Goal: Answer question/provide support: Share knowledge or assist other users

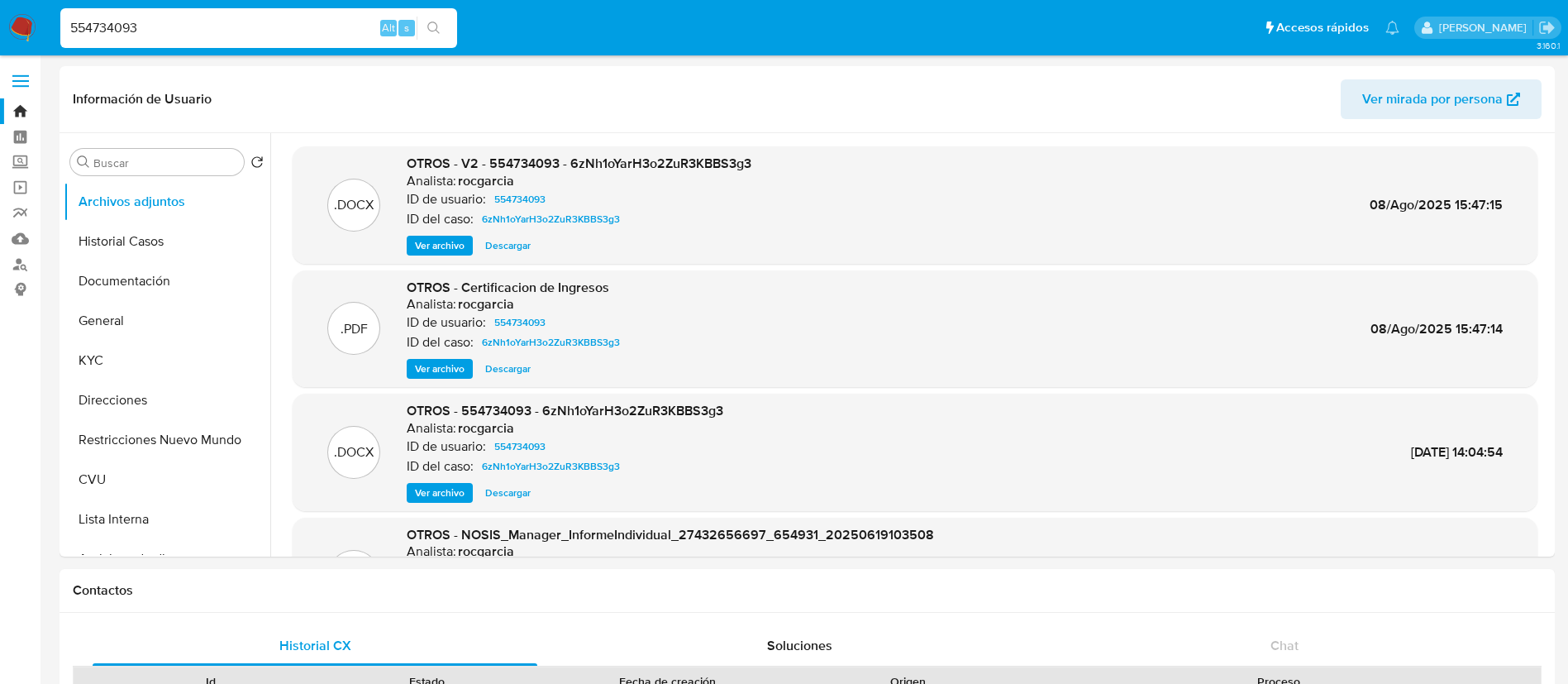
select select "10"
click at [186, 31] on input "554734093" at bounding box center [259, 28] width 397 height 21
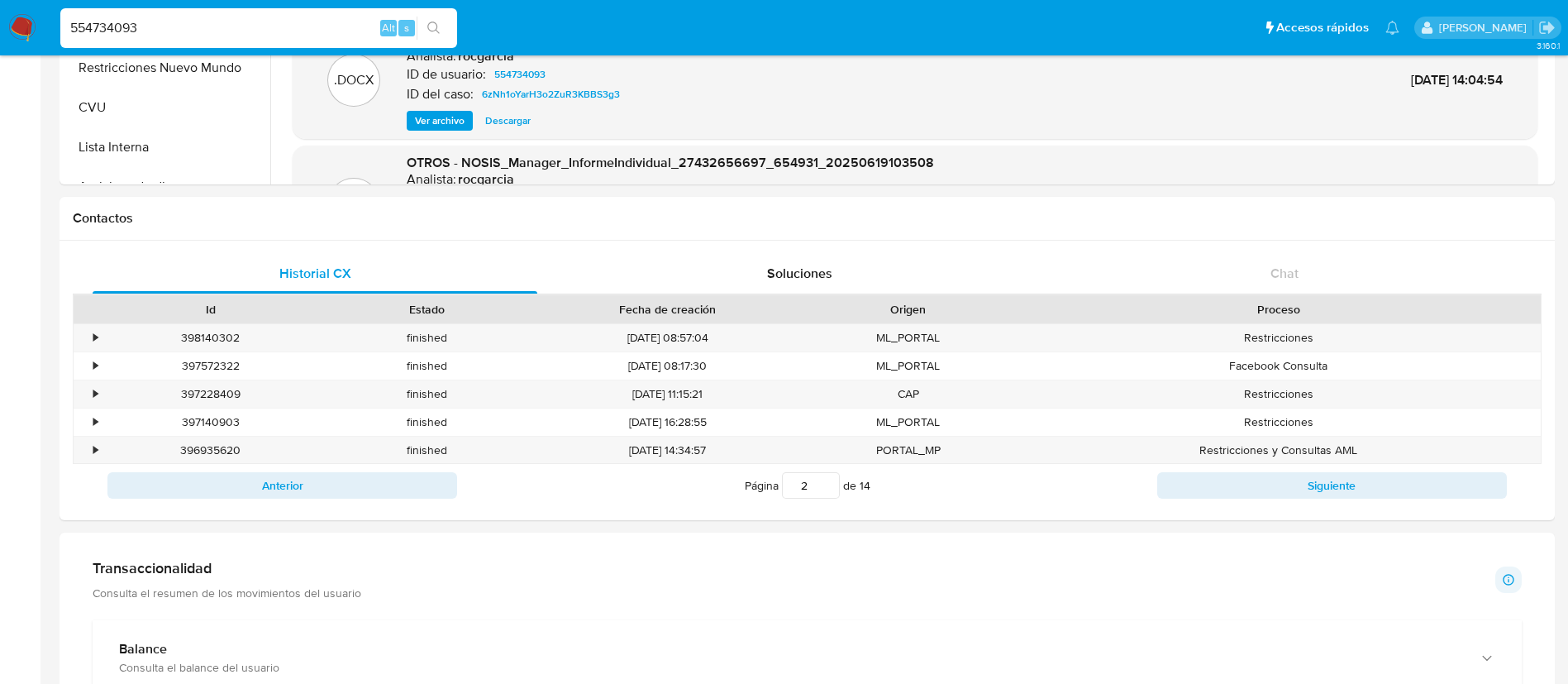
scroll to position [139, 0]
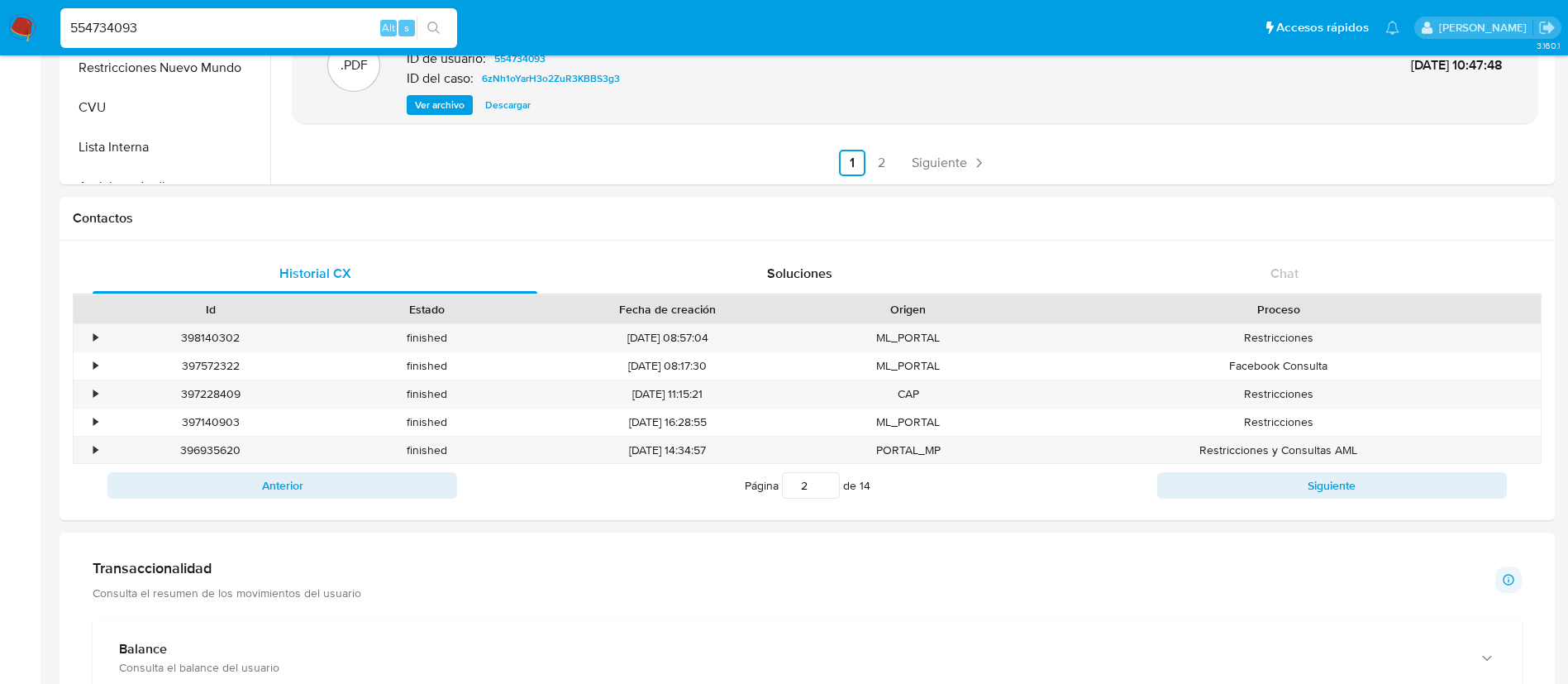
click at [186, 31] on input "554734093" at bounding box center [259, 28] width 397 height 21
type input "QOMU9qf9Tw36oNUA3v19q5au"
click at [431, 29] on icon "search-icon" at bounding box center [434, 28] width 13 height 13
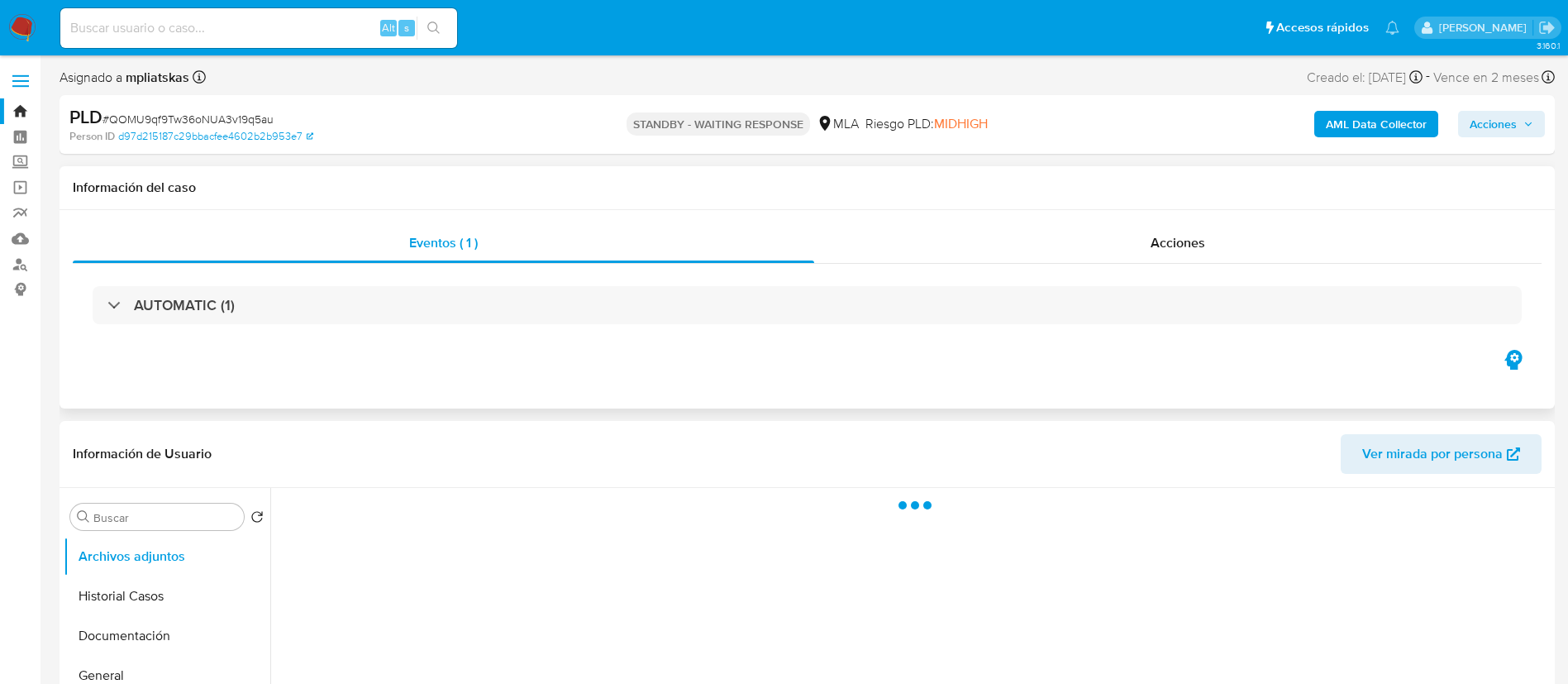
select select "10"
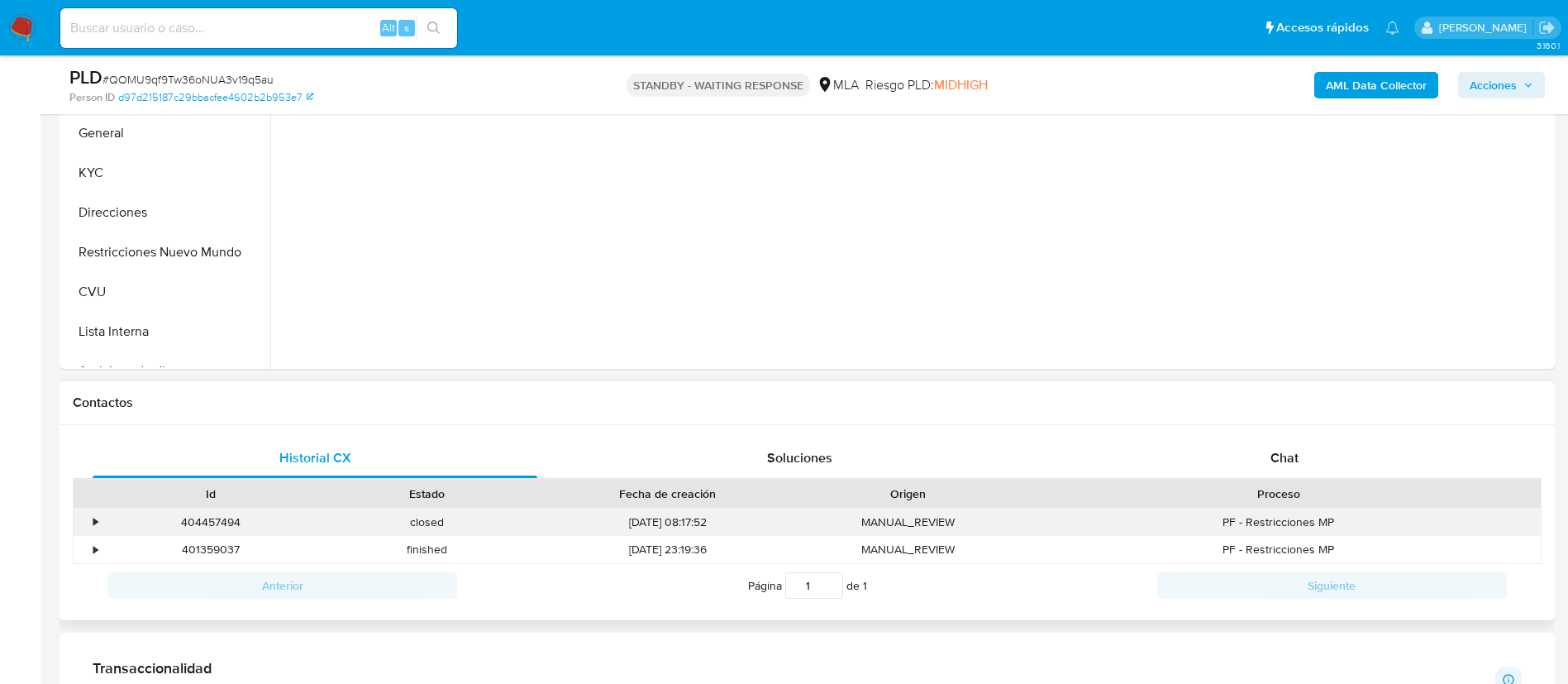
scroll to position [620, 0]
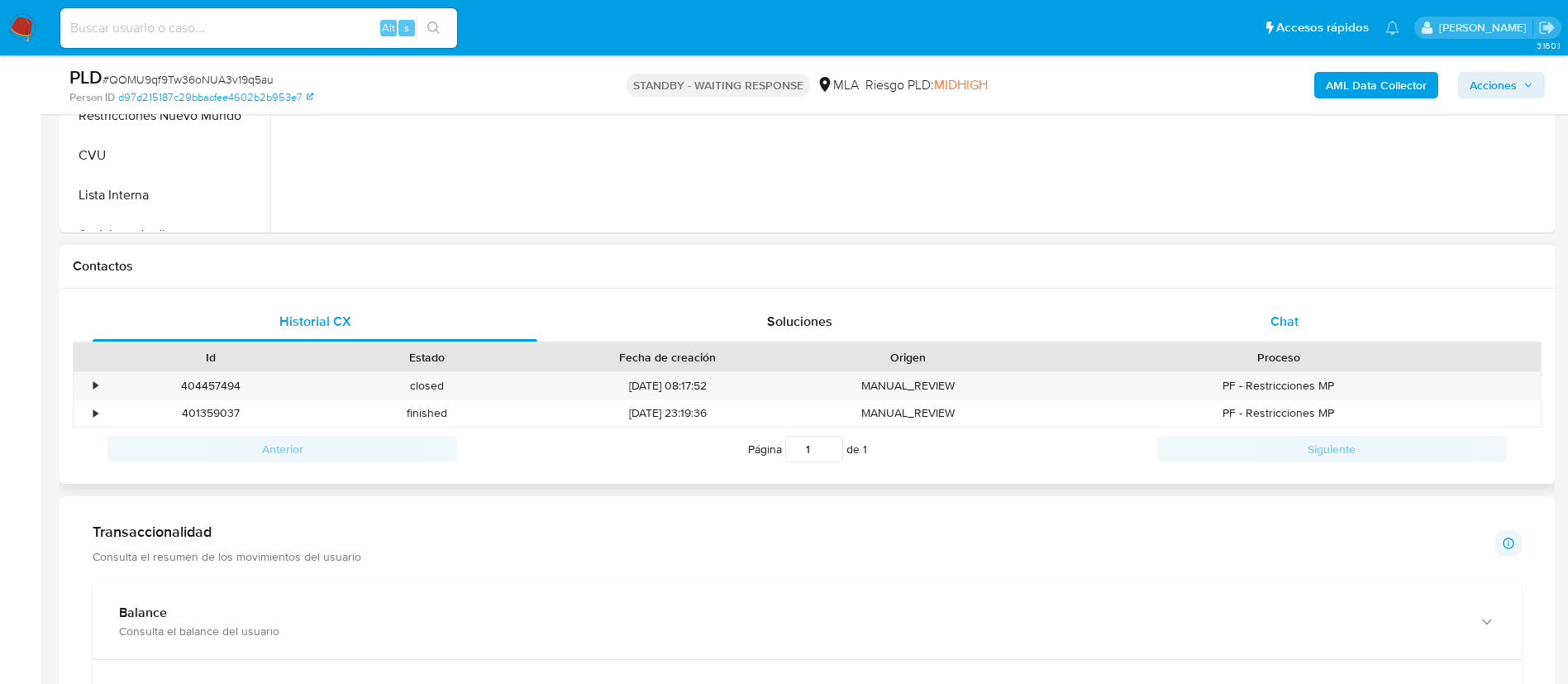
click at [1274, 310] on div "Chat" at bounding box center [1284, 322] width 445 height 40
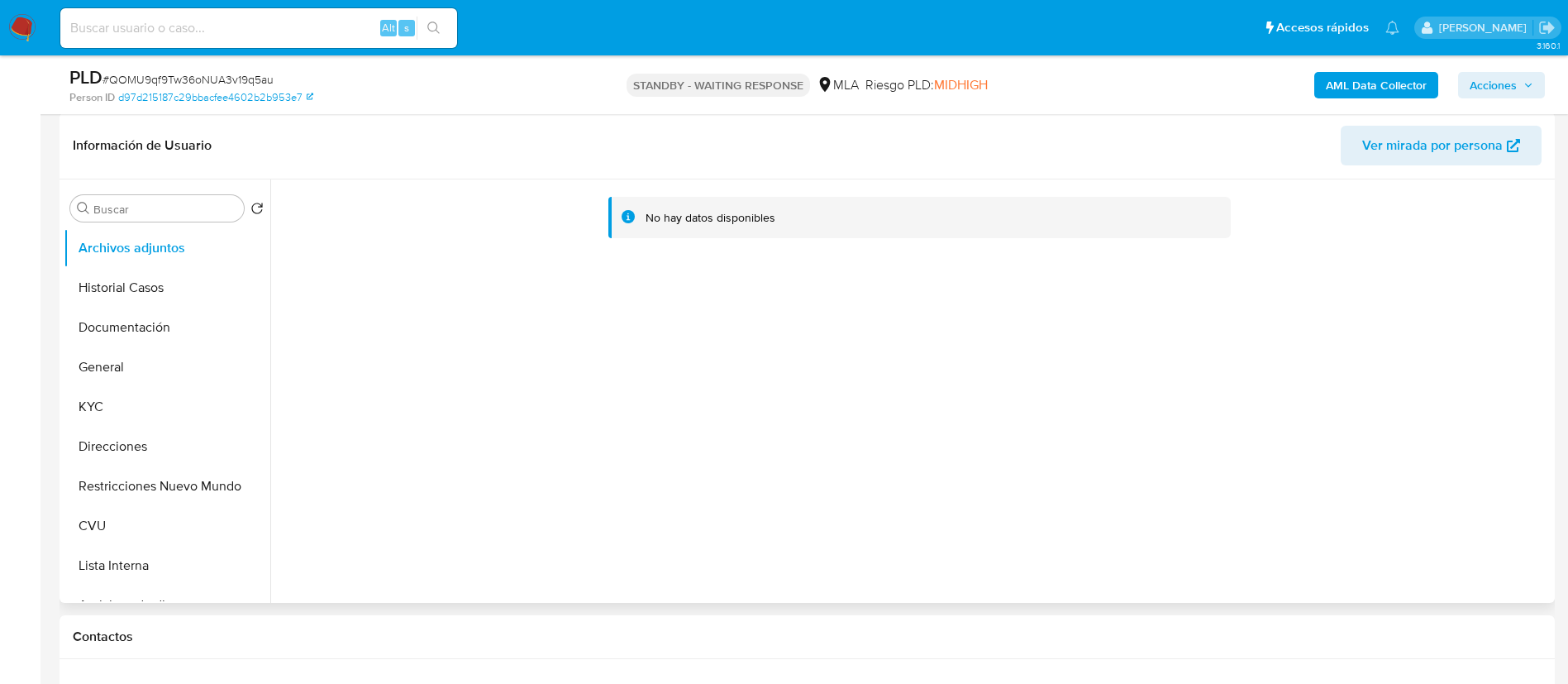
scroll to position [248, 0]
click at [146, 417] on button "KYC" at bounding box center [160, 408] width 194 height 40
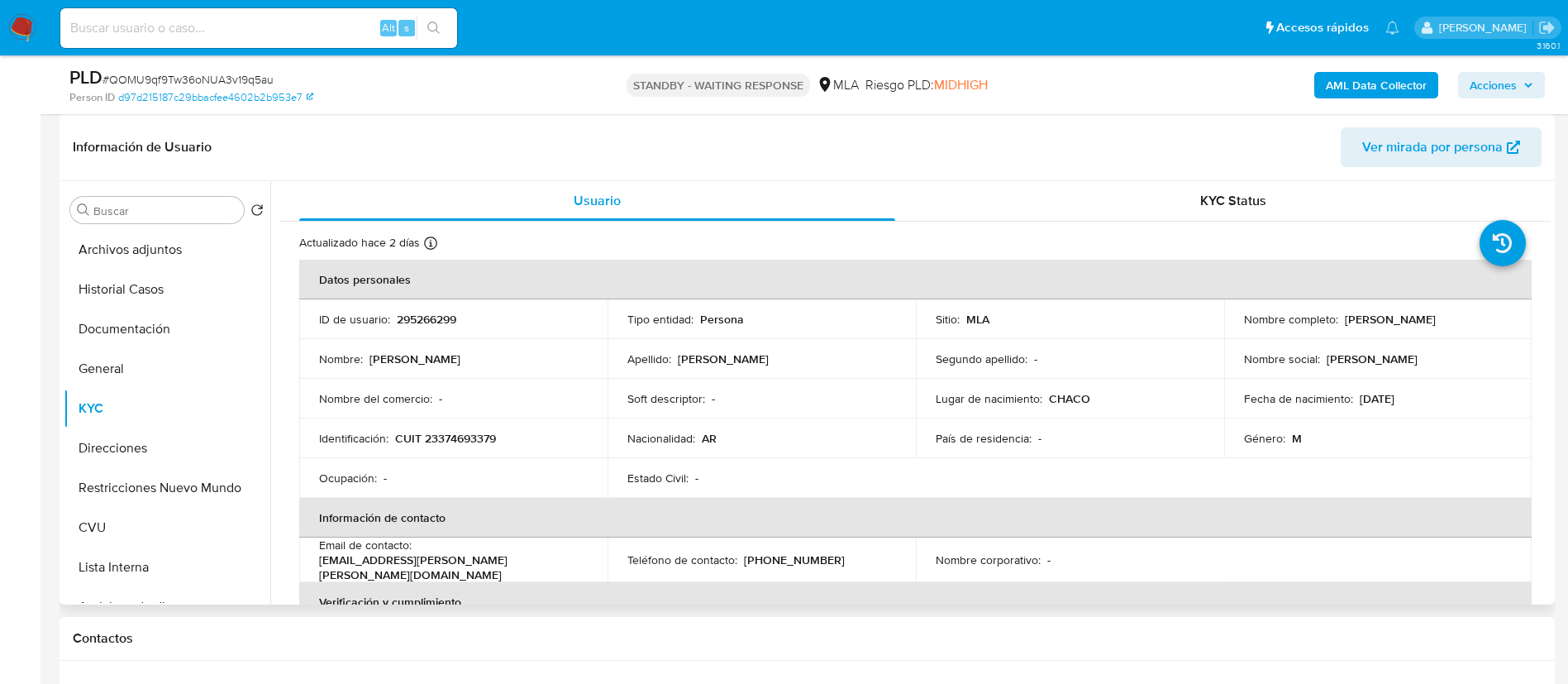
click at [424, 318] on p "295266299" at bounding box center [426, 319] width 59 height 15
copy p "295266299"
drag, startPoint x: 742, startPoint y: 560, endPoint x: 829, endPoint y: 552, distance: 87.4
click at [829, 552] on div "Teléfono de contacto : (11) 62485486" at bounding box center [762, 560] width 269 height 15
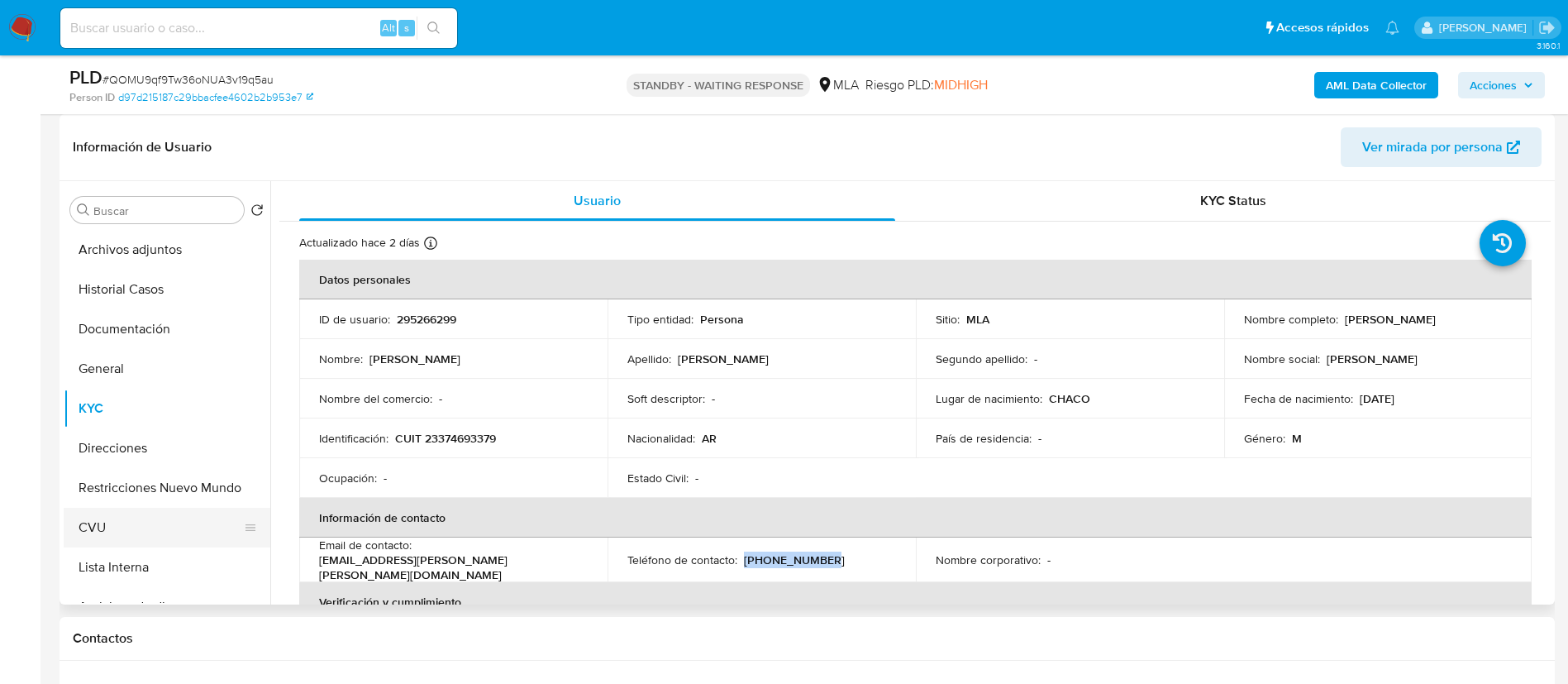
click at [124, 512] on button "CVU" at bounding box center [160, 527] width 194 height 40
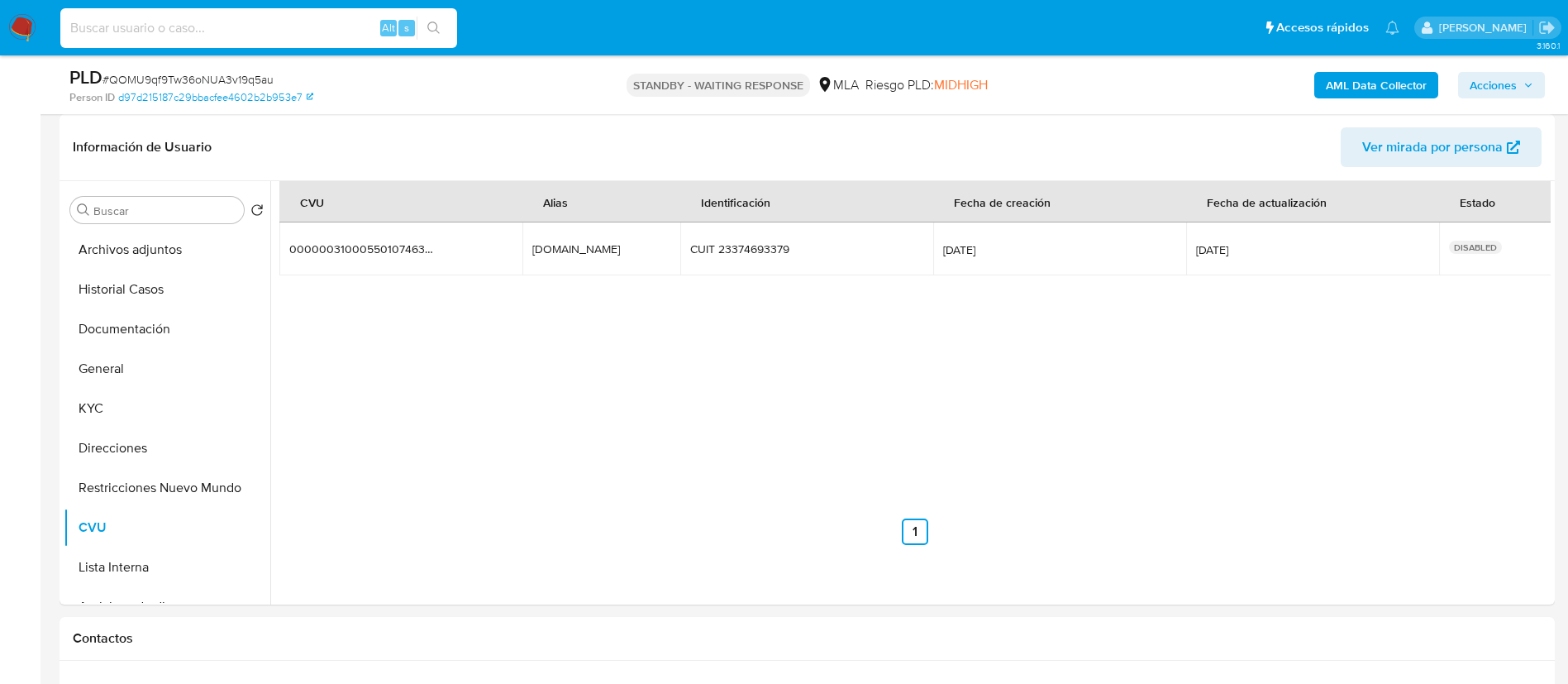
click at [348, 34] on input at bounding box center [259, 28] width 397 height 21
paste input "dStzGpaNmBxRsCqG1IfQjD0U"
type input "dStzGpaNmBxRsCqG1IfQjD0U"
click at [408, 34] on span "s" at bounding box center [406, 27] width 5 height 16
click at [425, 40] on div "dStzGpaNmBxRsCqG1IfQjD0U Alt s" at bounding box center [259, 28] width 397 height 40
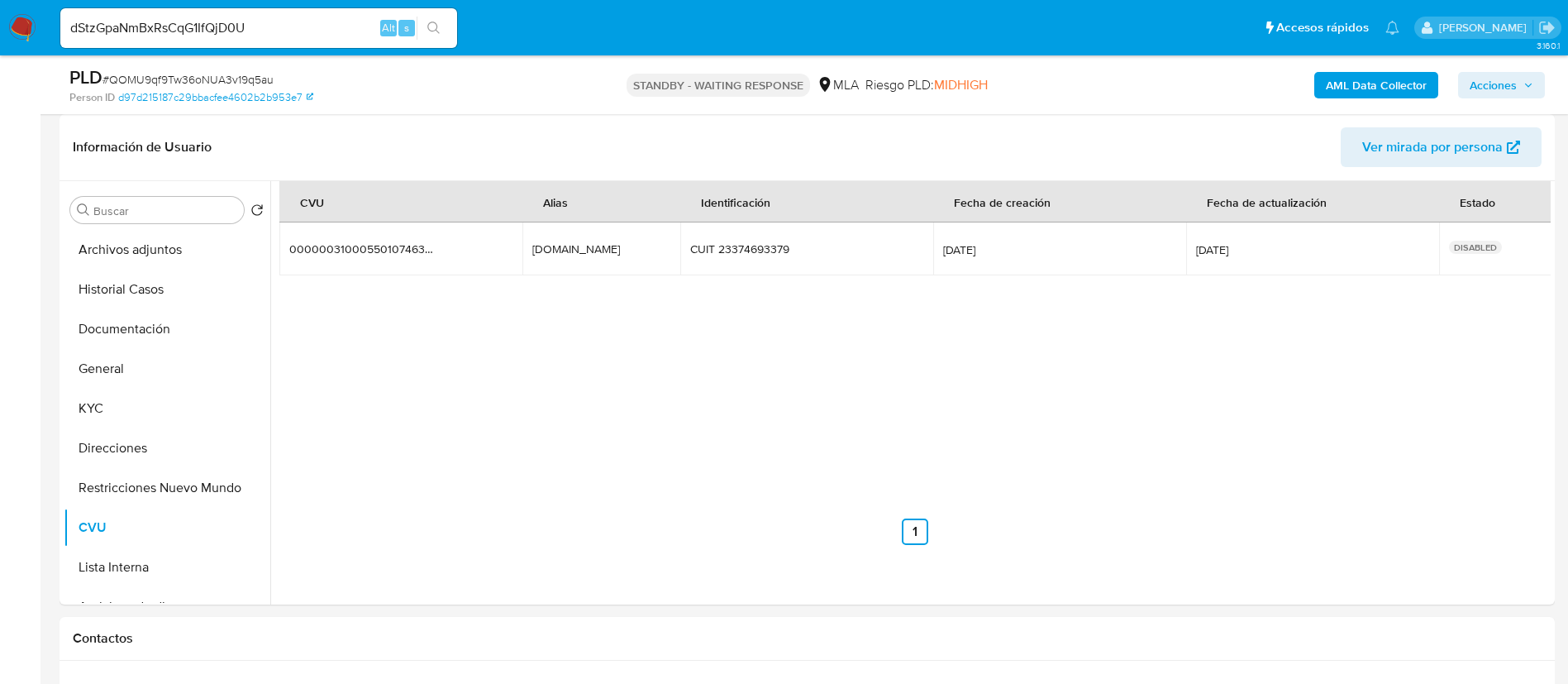
click at [437, 21] on icon "search-icon" at bounding box center [434, 28] width 13 height 13
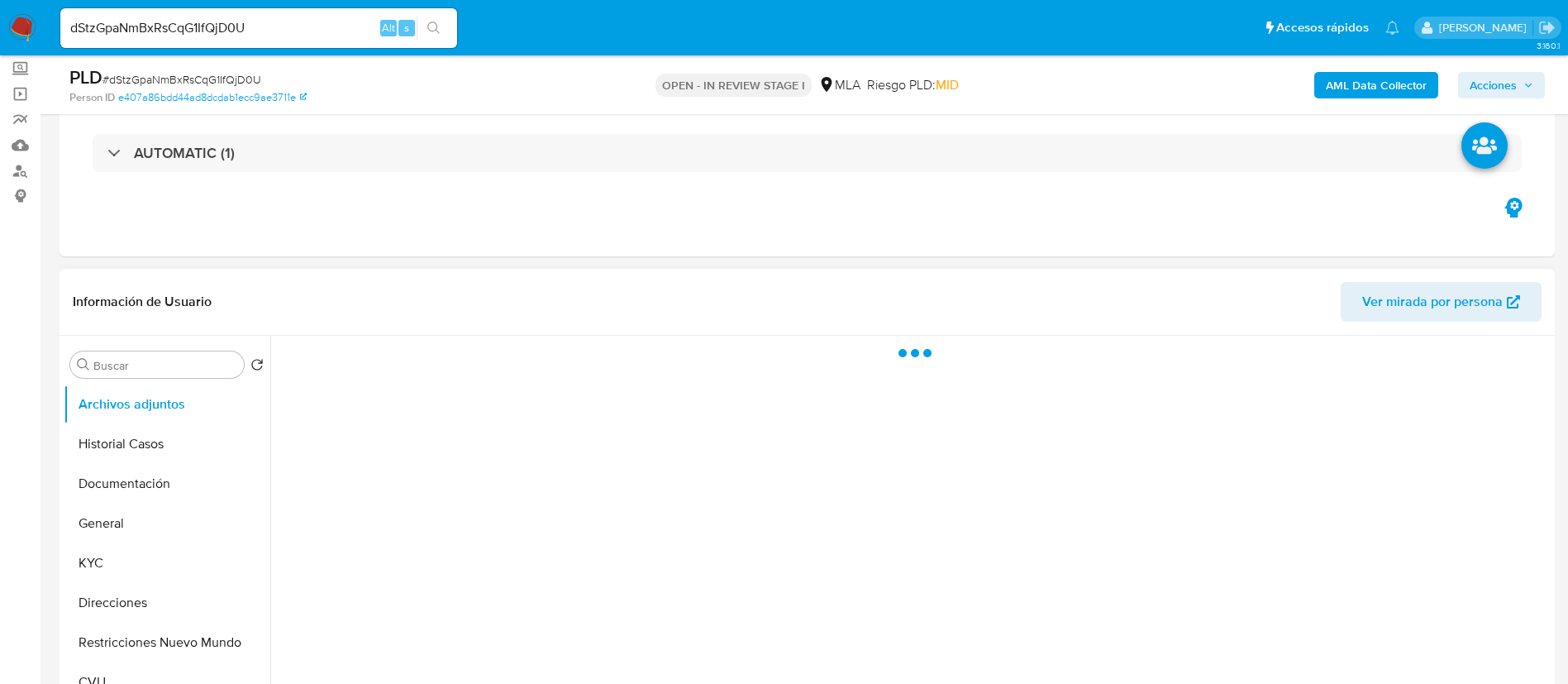
scroll to position [248, 0]
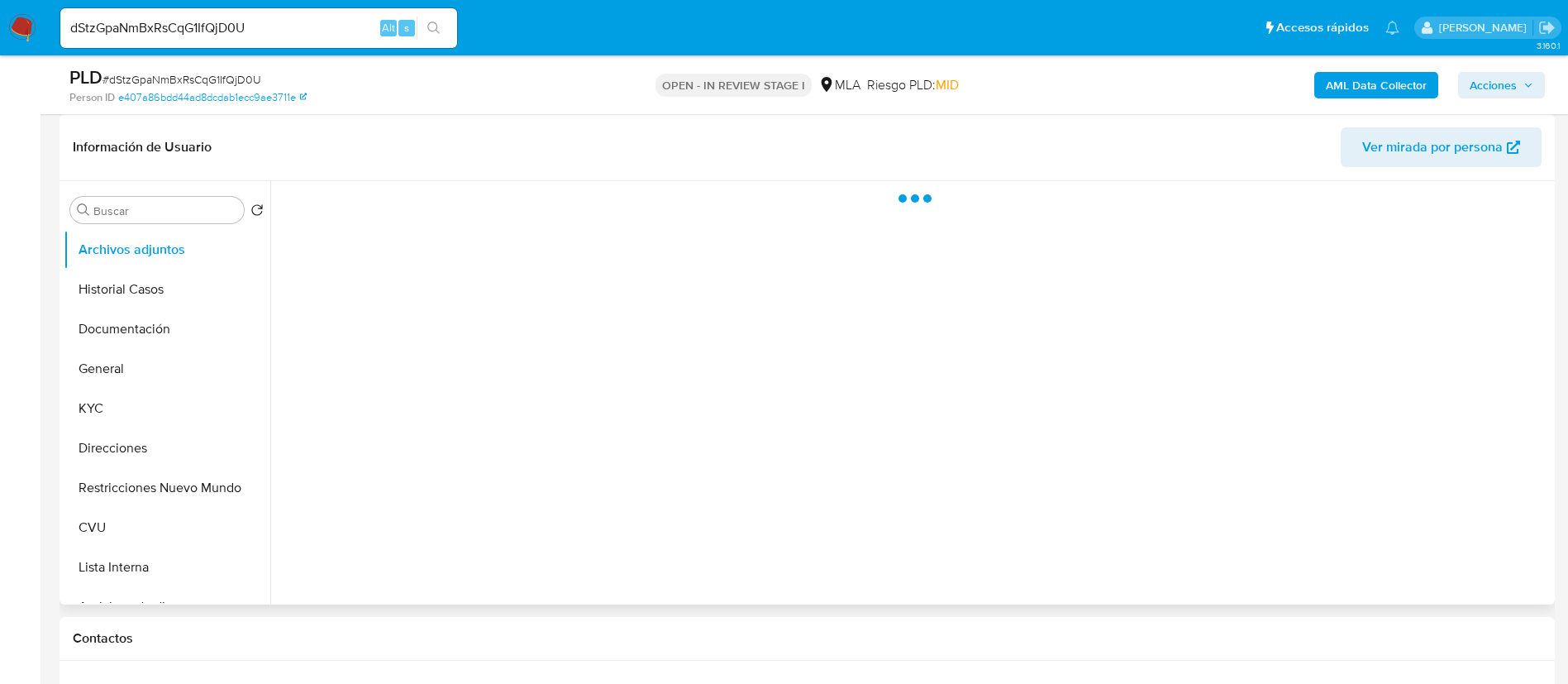
select select "10"
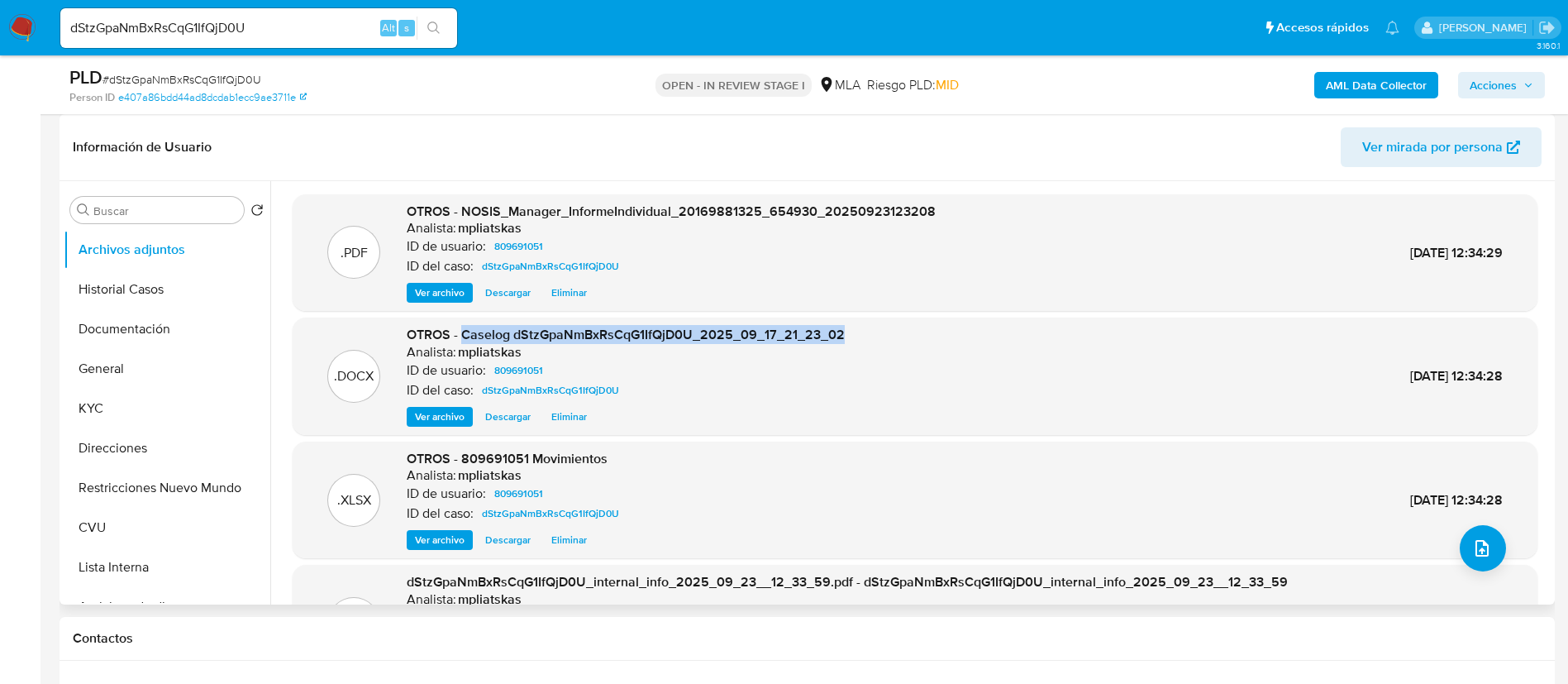
drag, startPoint x: 460, startPoint y: 332, endPoint x: 938, endPoint y: 334, distance: 478.0
click at [938, 334] on div ".DOCX OTROS - Caselog dStzGpaNmBxRsCqG1IfQjD0U_2025_09_17_21_23_02 Analista: mp…" at bounding box center [916, 375] width 1229 height 101
copy span "Caselog dStzGpaNmBxRsCqG1IfQjD0U_2025_09_17_21_23_02"
click at [1480, 81] on span "Acciones" at bounding box center [1493, 85] width 47 height 27
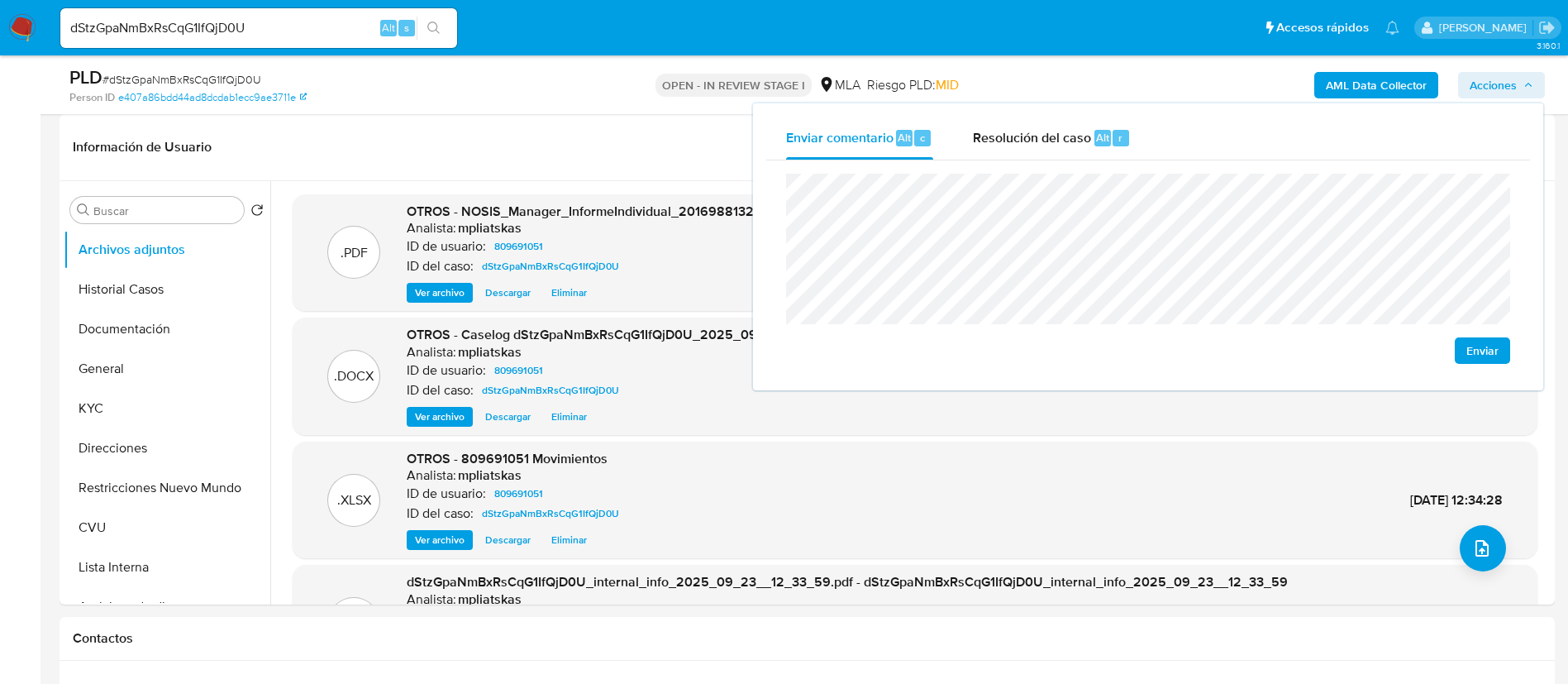
drag, startPoint x: 1066, startPoint y: 134, endPoint x: 1072, endPoint y: 163, distance: 29.6
click at [1066, 135] on span "Resolución del caso" at bounding box center [1032, 136] width 119 height 19
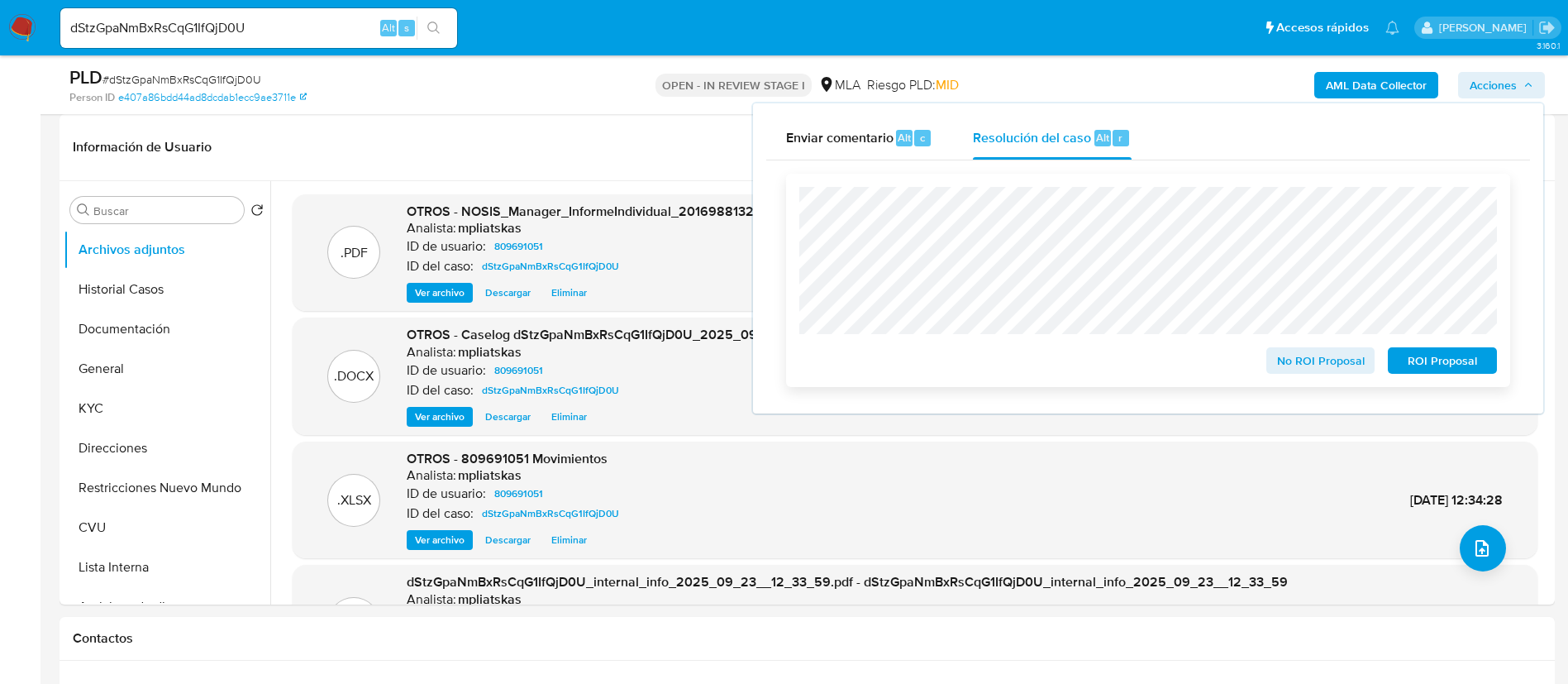
click at [1322, 372] on span "No ROI Proposal" at bounding box center [1321, 360] width 86 height 23
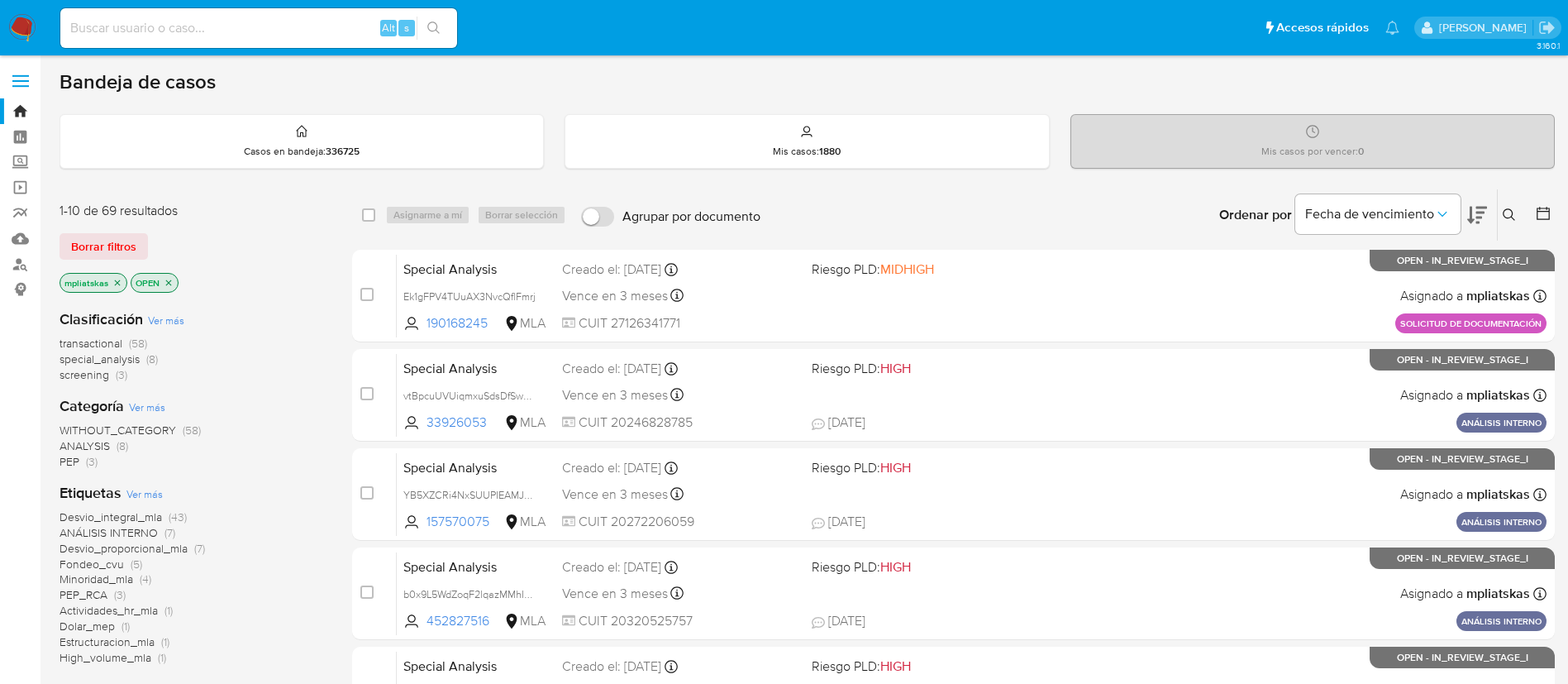
click at [1510, 218] on icon at bounding box center [1509, 214] width 12 height 12
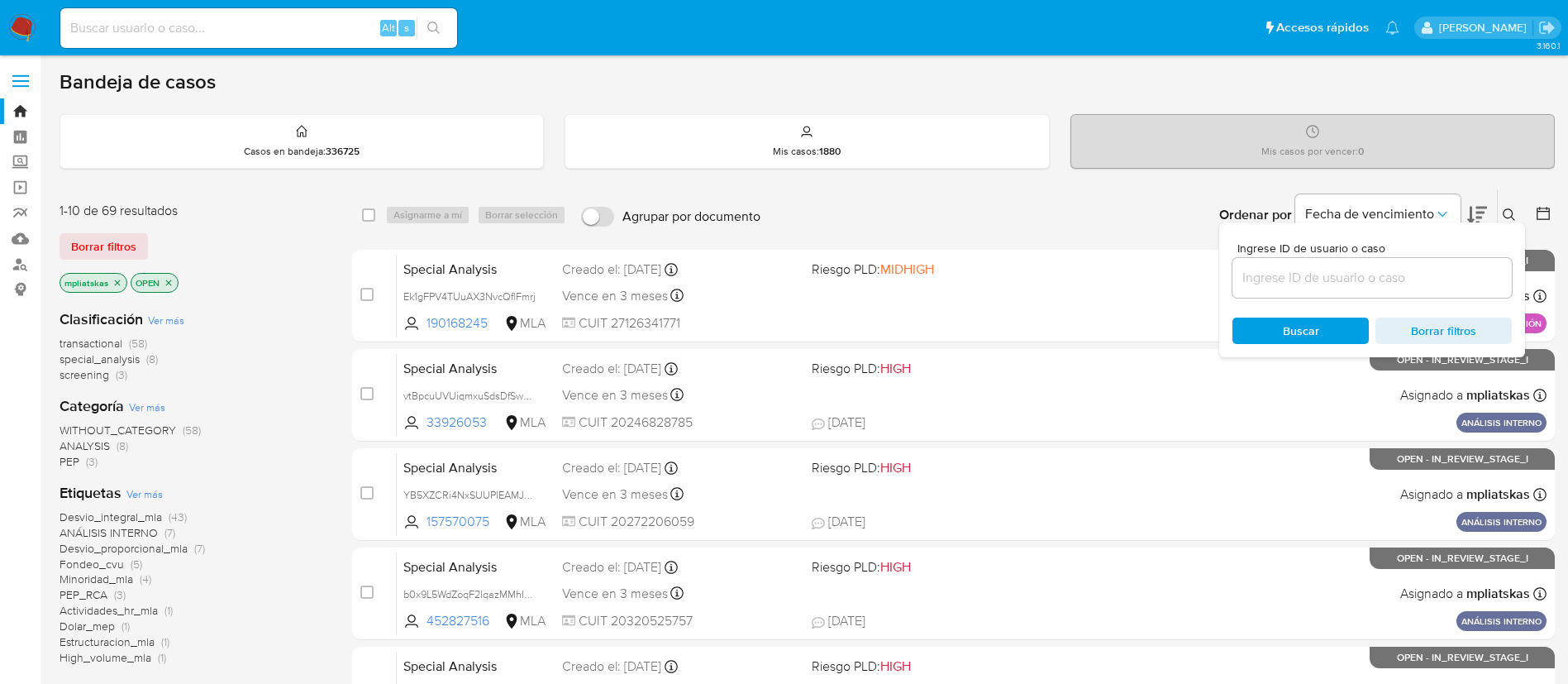
click at [1407, 290] on div at bounding box center [1372, 277] width 279 height 40
click at [1397, 277] on input at bounding box center [1372, 277] width 279 height 21
paste input "dStzGpaNmBxRsCqG1IfQjD0U"
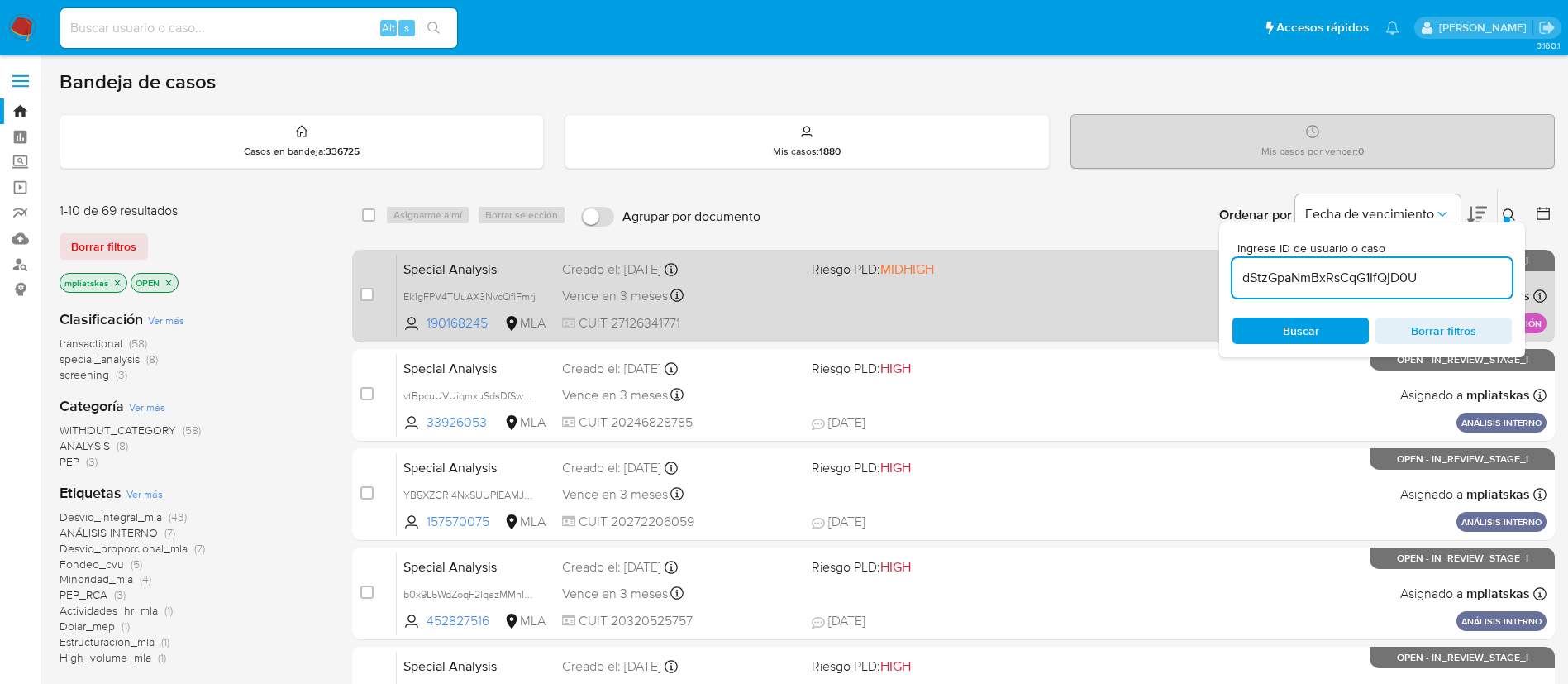
type input "dStzGpaNmBxRsCqG1IfQjD0U"
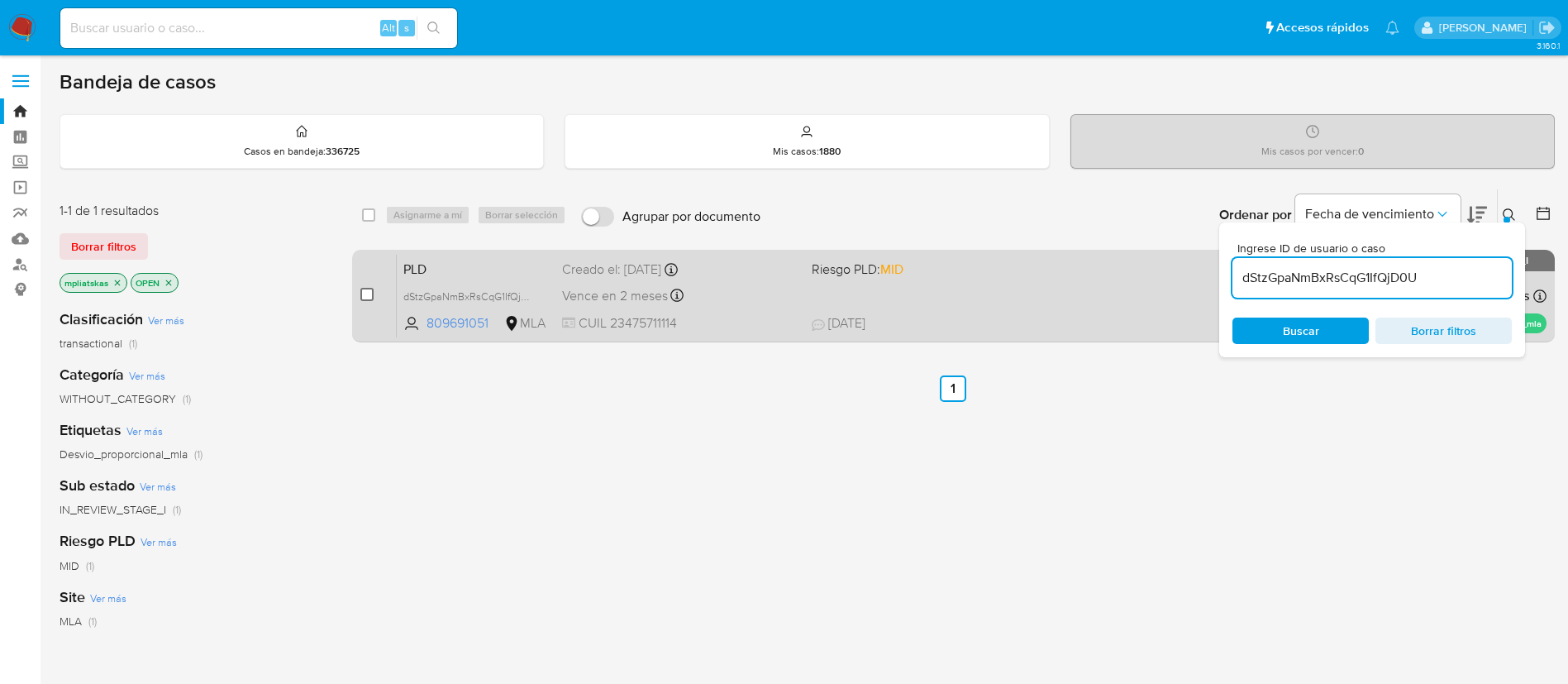
click at [365, 288] on input "checkbox" at bounding box center [367, 294] width 13 height 13
checkbox input "true"
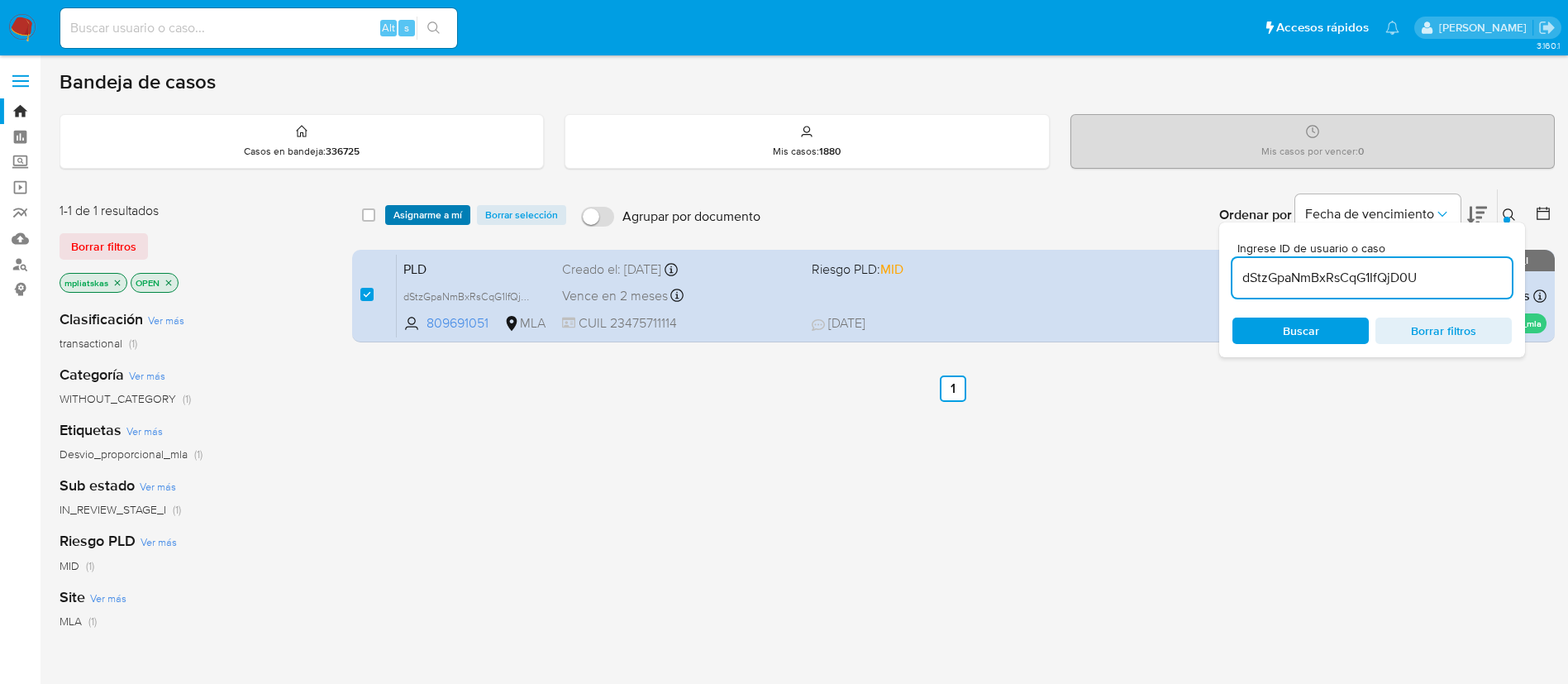
click at [411, 220] on span "Asignarme a mí" at bounding box center [428, 215] width 69 height 17
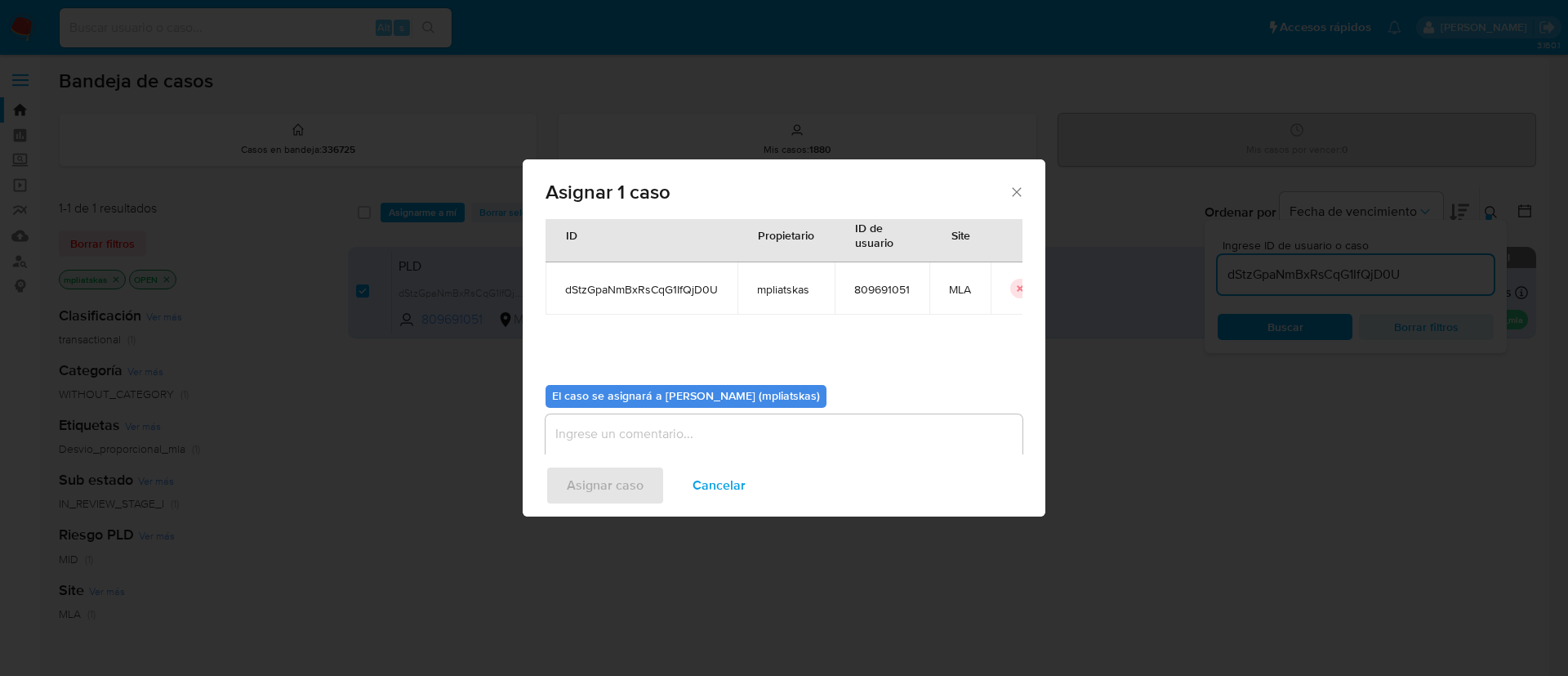
scroll to position [85, 0]
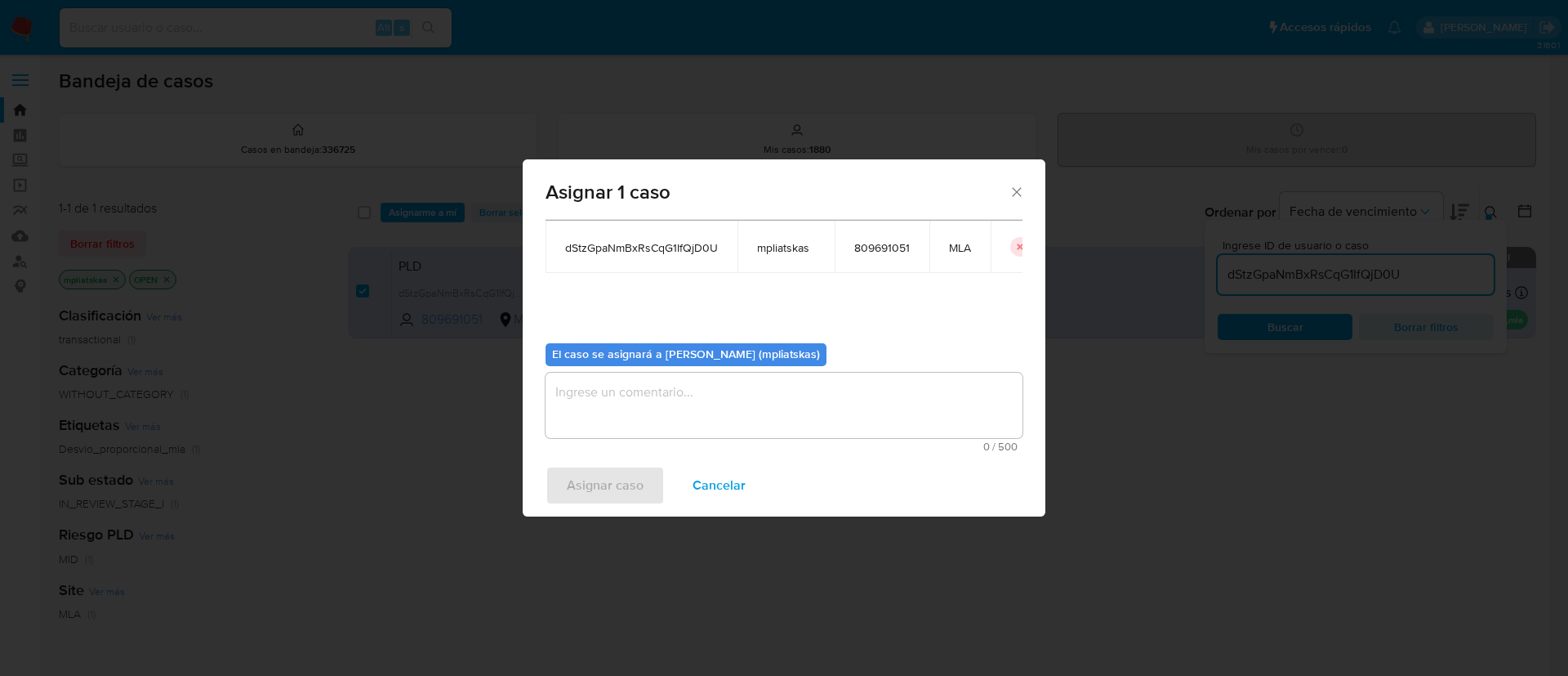
drag, startPoint x: 630, startPoint y: 383, endPoint x: 601, endPoint y: 476, distance: 97.4
click at [631, 384] on textarea "assign-modal" at bounding box center [784, 405] width 477 height 65
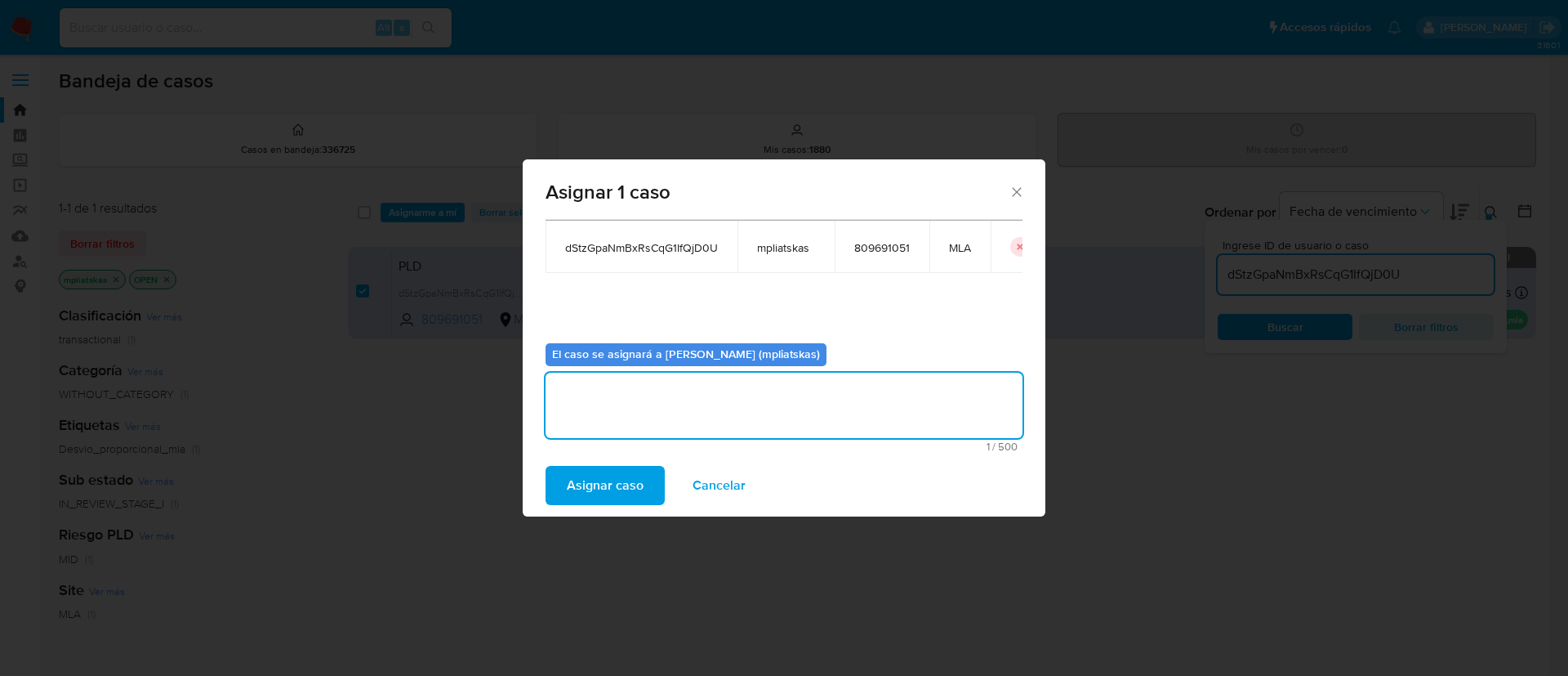
click at [591, 496] on span "Asignar caso" at bounding box center [605, 485] width 77 height 36
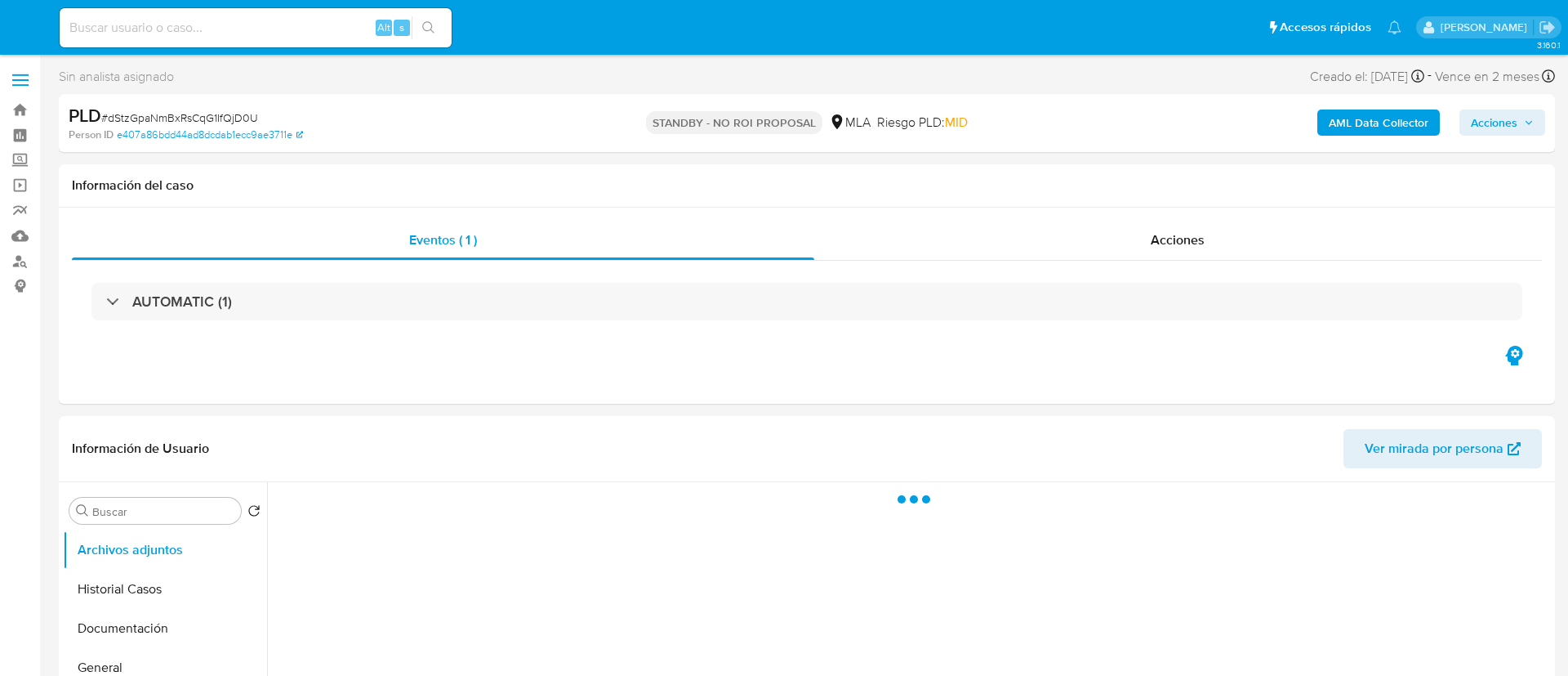
select select "10"
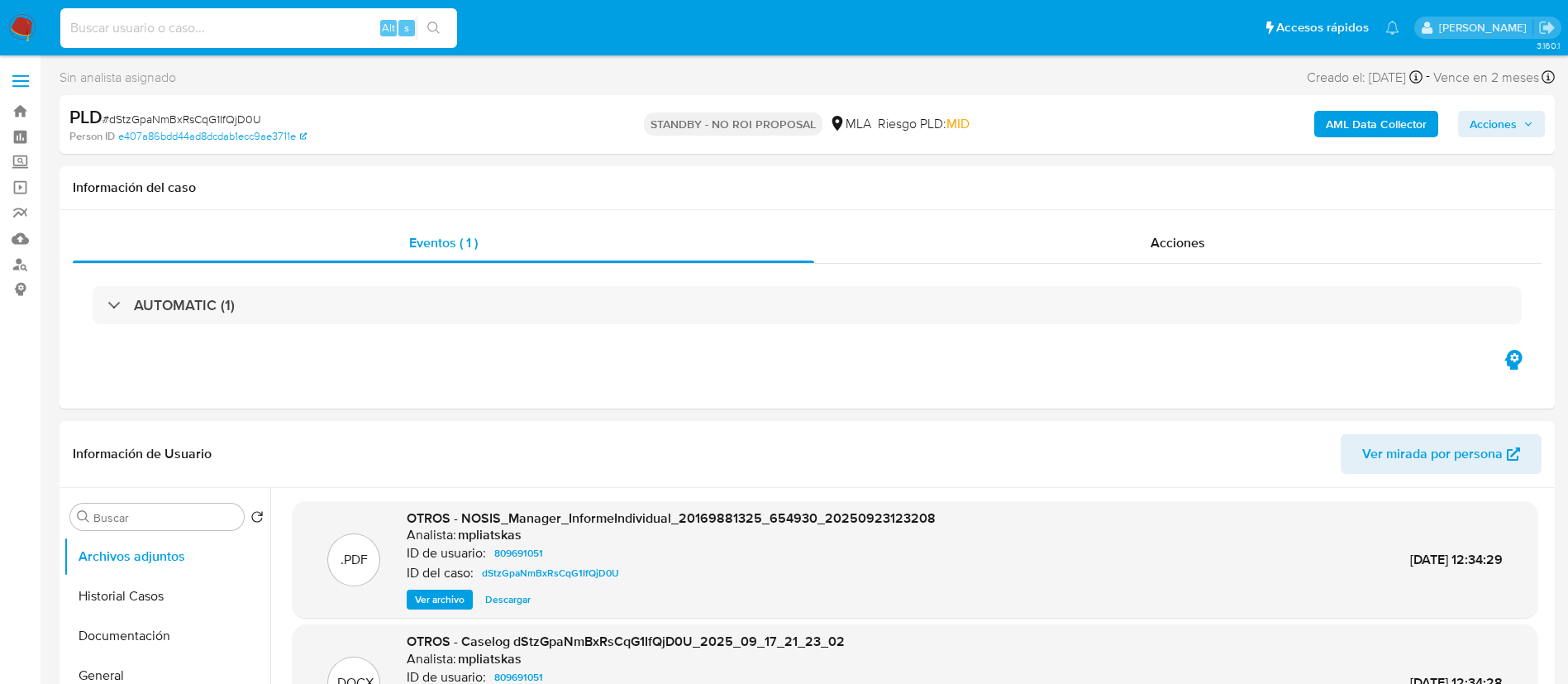
click at [300, 30] on input at bounding box center [259, 28] width 397 height 21
paste input "EWdhty46PfbsqA6NI0gtfjEW"
type input "EWdhty46PfbsqA6NI0gtfjEW"
click at [428, 41] on div "EWdhty46PfbsqA6NI0gtfjEW Alt s" at bounding box center [259, 28] width 397 height 40
click at [429, 31] on icon "search-icon" at bounding box center [434, 28] width 13 height 13
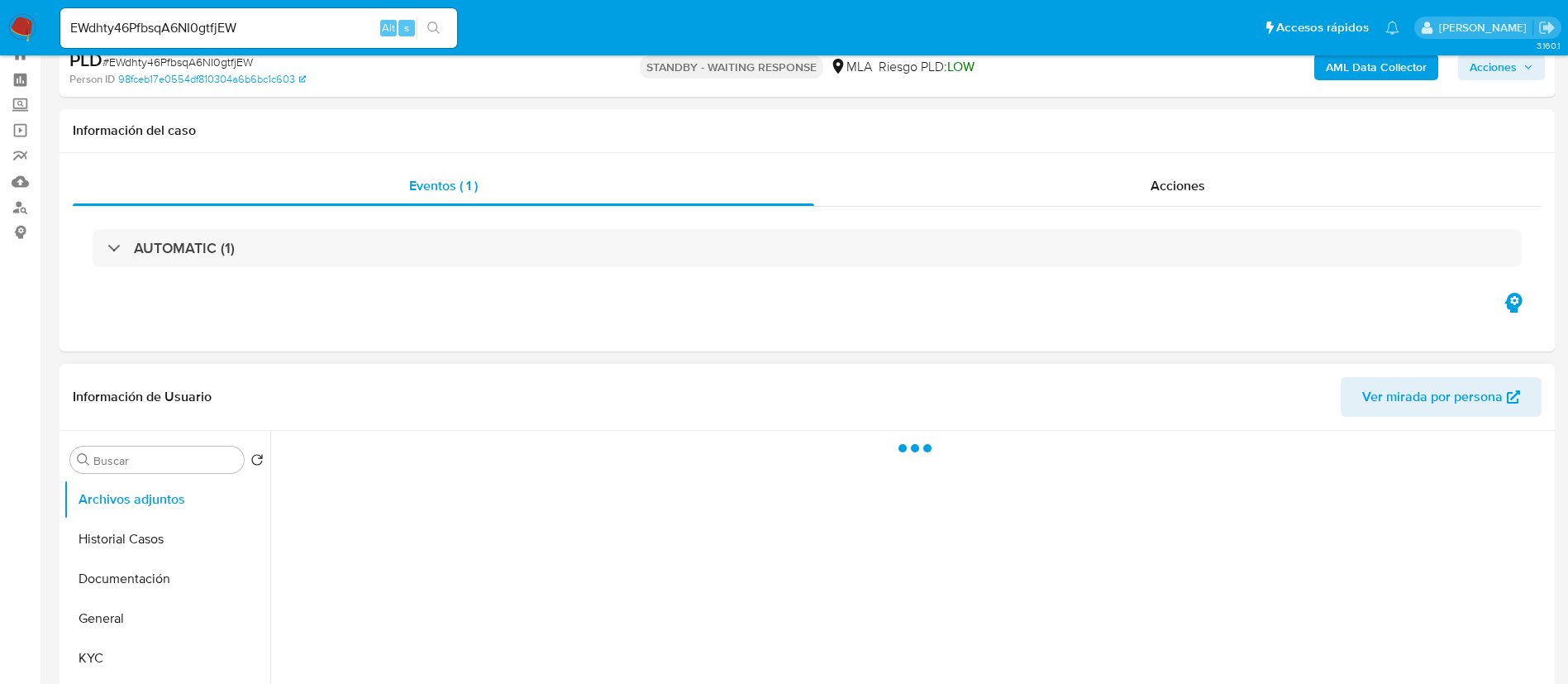
scroll to position [248, 0]
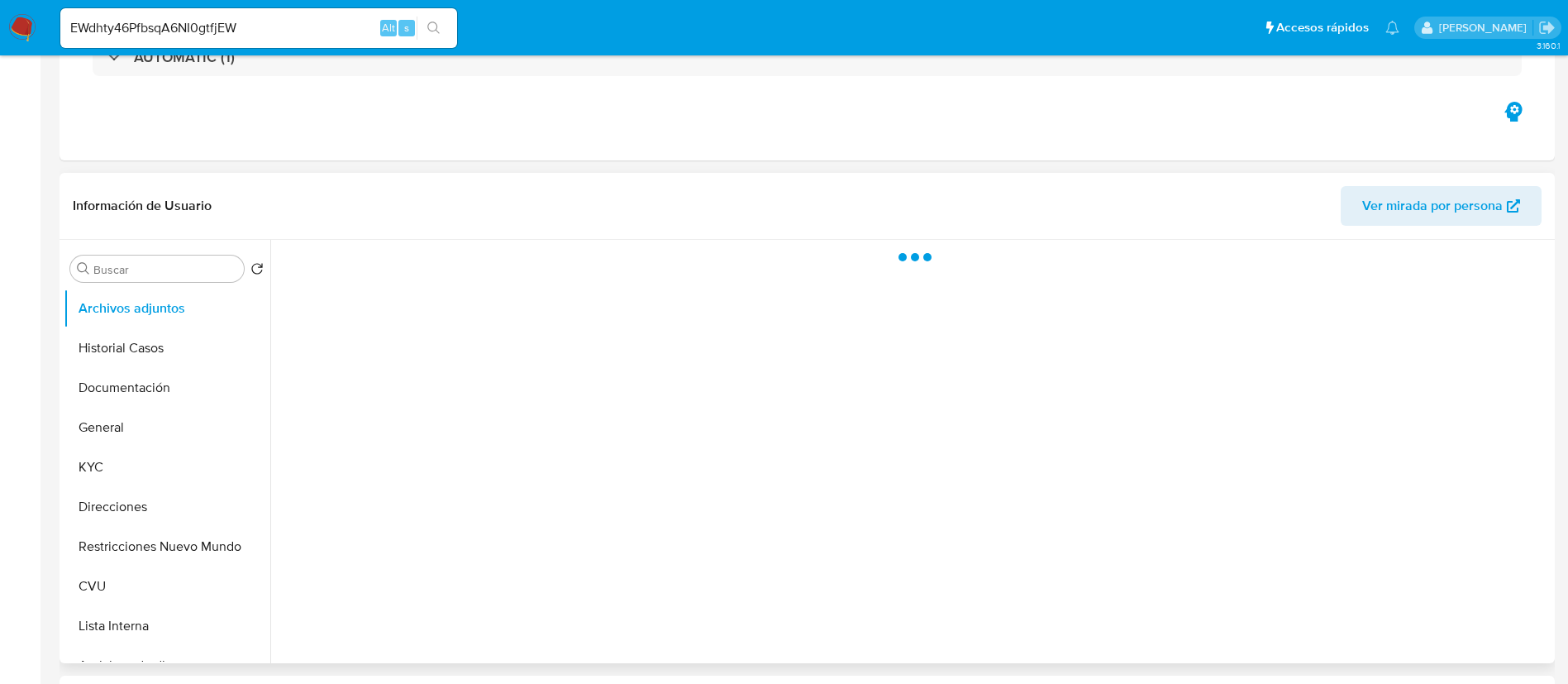
select select "10"
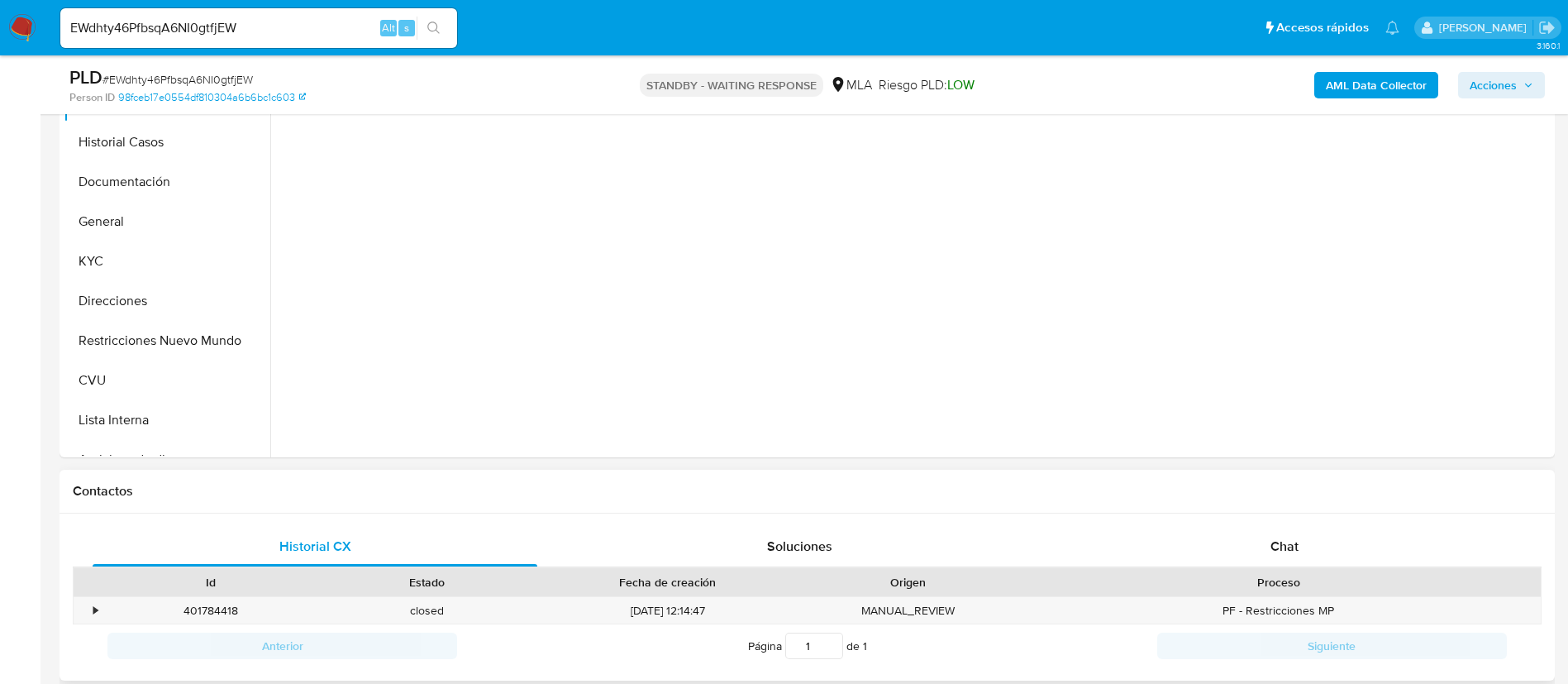
scroll to position [372, 0]
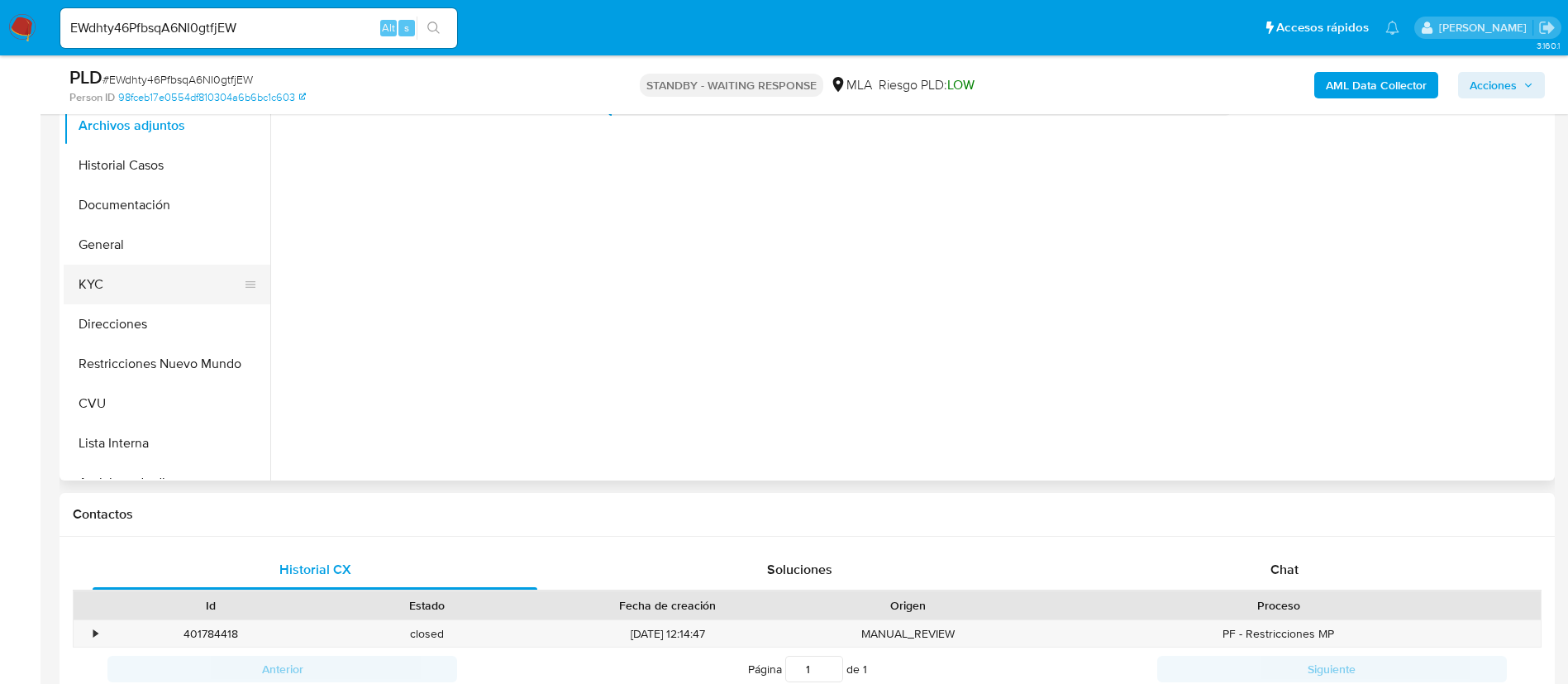
click at [134, 273] on button "KYC" at bounding box center [160, 284] width 194 height 40
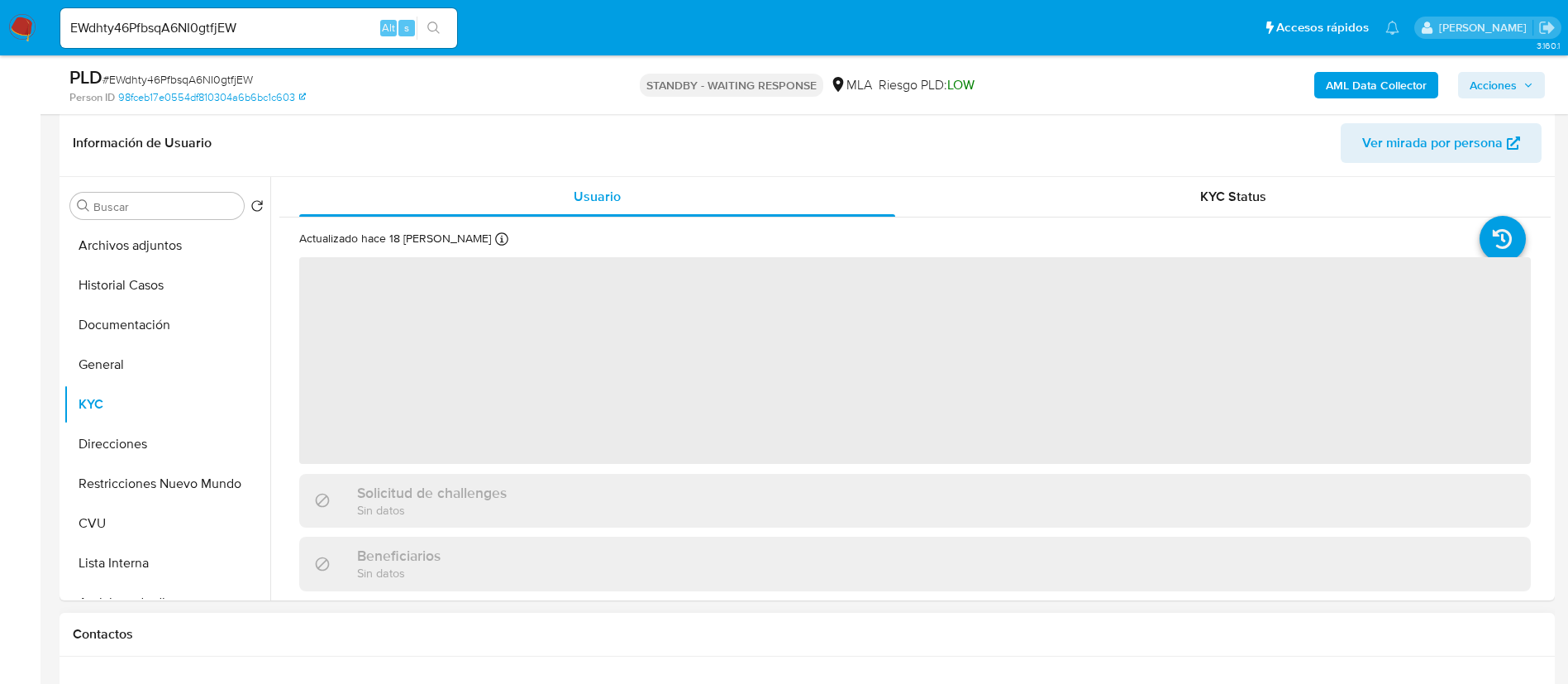
scroll to position [248, 0]
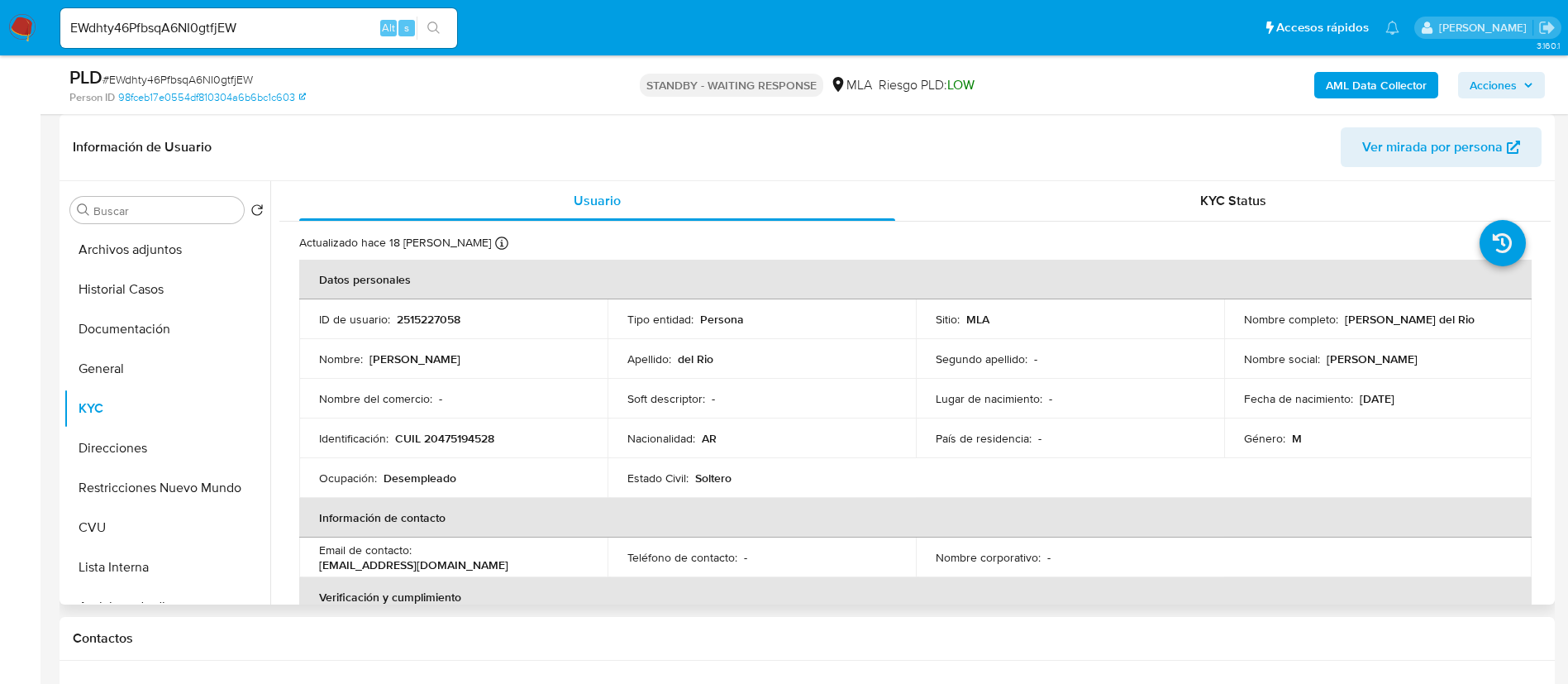
click at [411, 323] on p "2515227058" at bounding box center [428, 319] width 64 height 15
copy p "2515227058"
click at [122, 532] on button "CVU" at bounding box center [160, 527] width 194 height 40
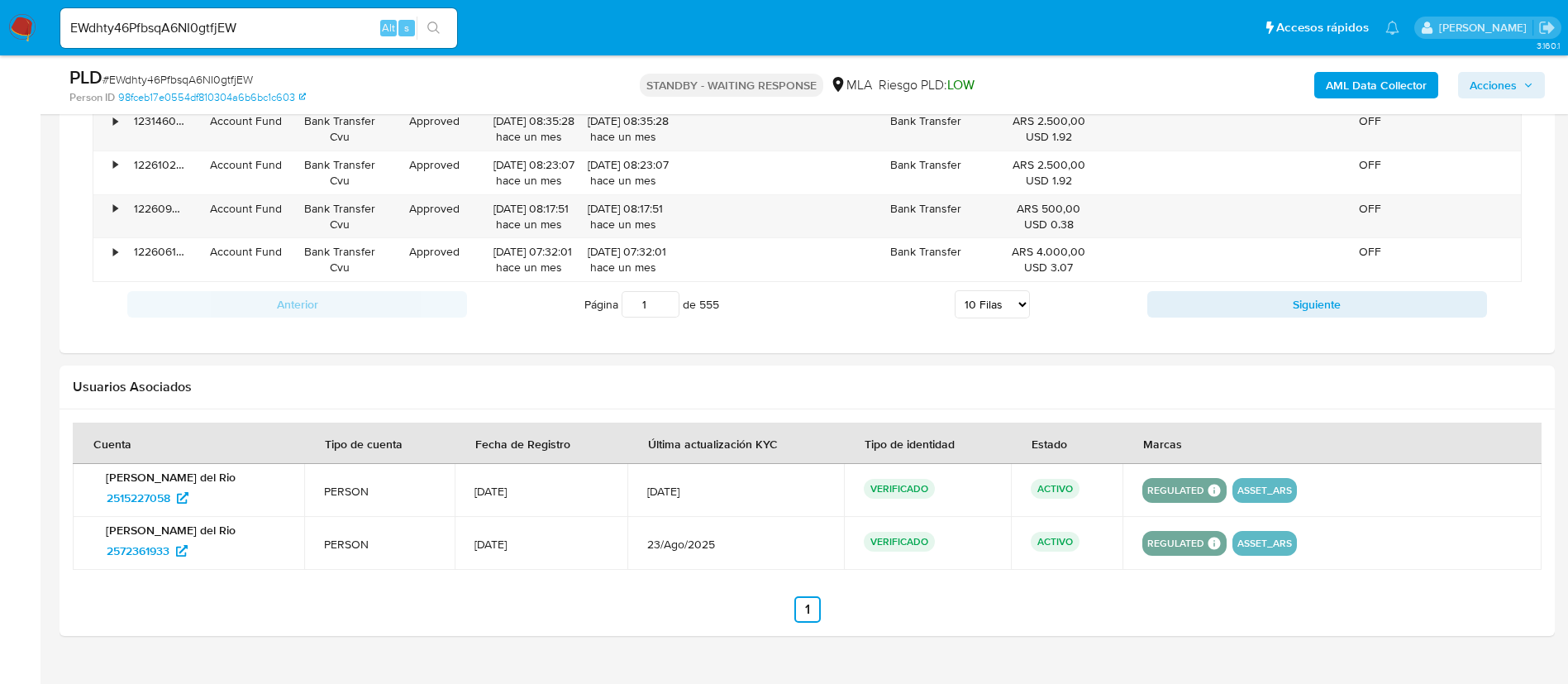
scroll to position [1704, 0]
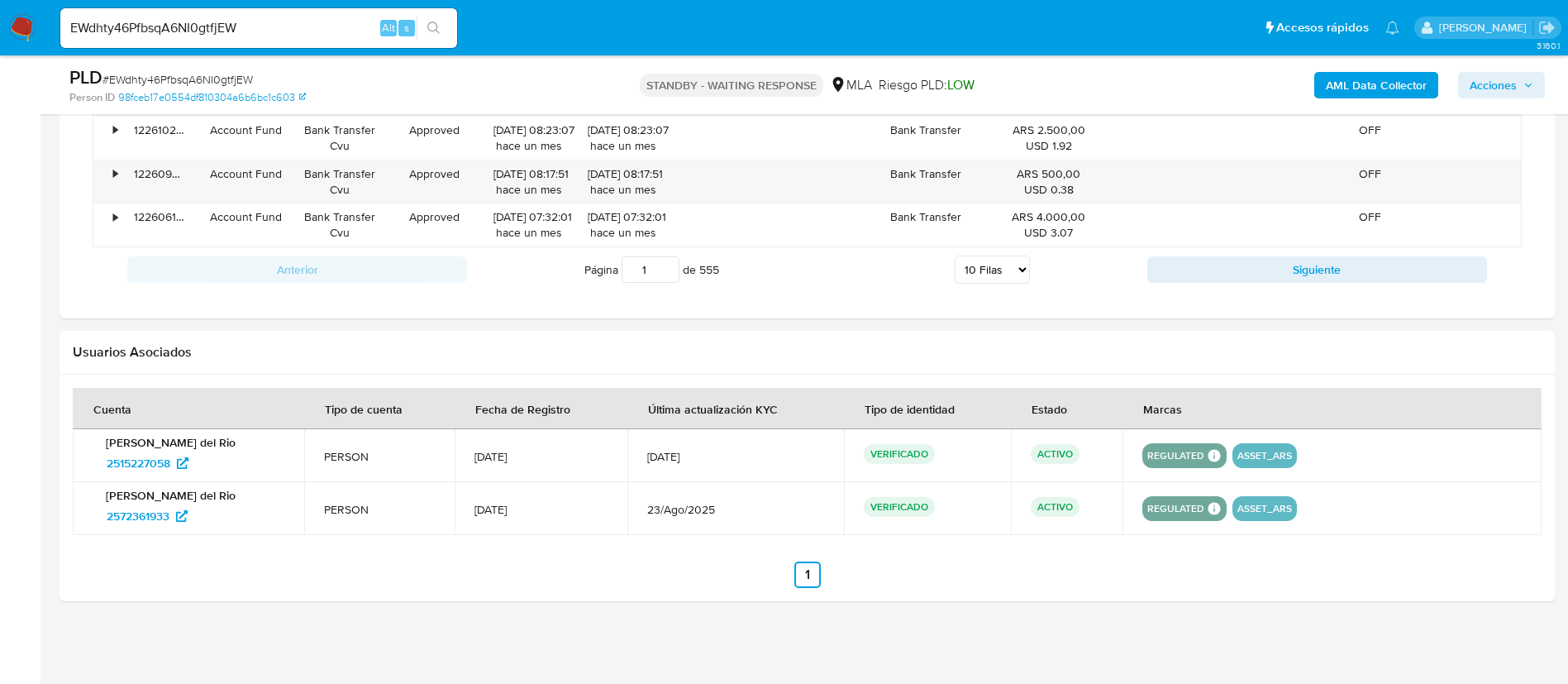
click at [268, 36] on input "EWdhty46PfbsqA6NI0gtfjEW" at bounding box center [259, 28] width 397 height 21
paste input "LgTfKG5QvkpmND7aLLgEYG6n"
type input "LgTfKG5QvkpmND7aLLgEYG6n"
click at [436, 27] on icon "search-icon" at bounding box center [434, 28] width 13 height 13
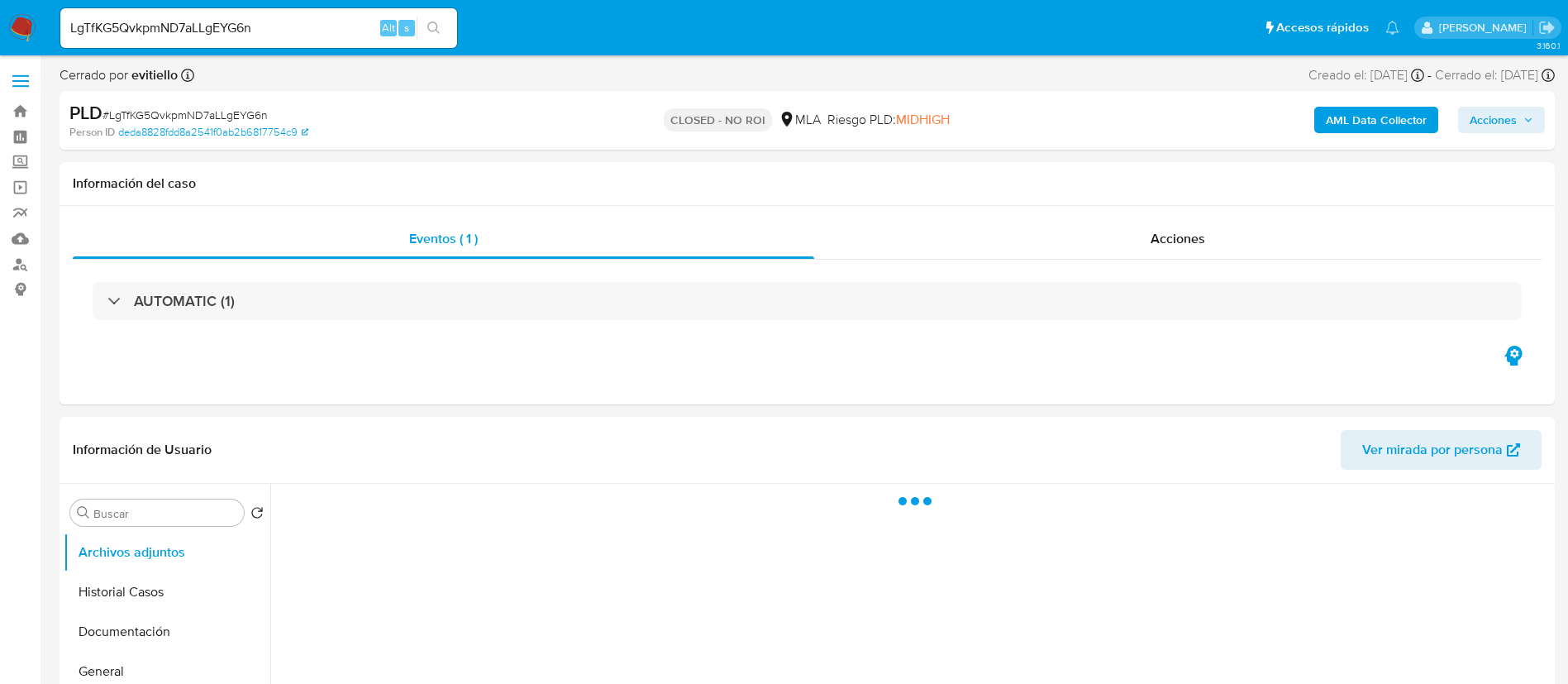
select select "10"
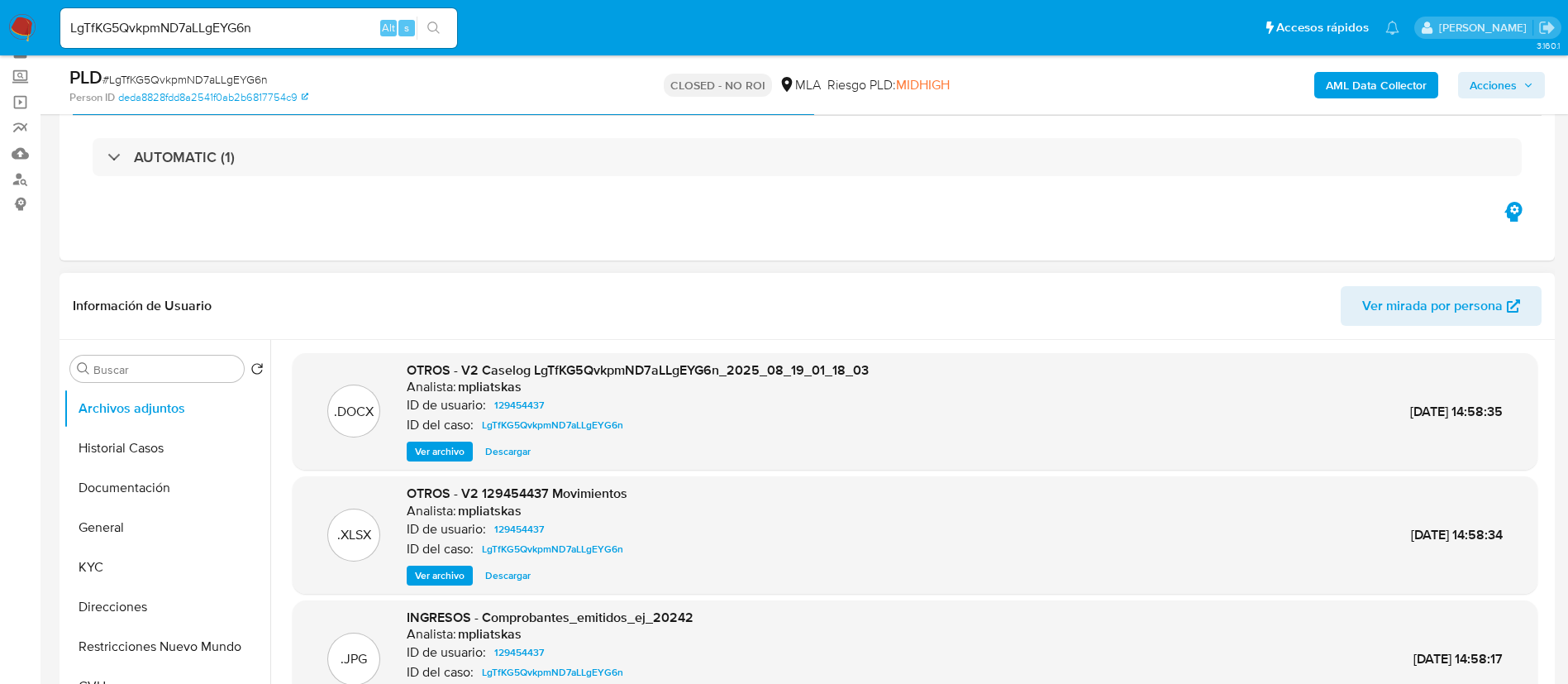
scroll to position [124, 0]
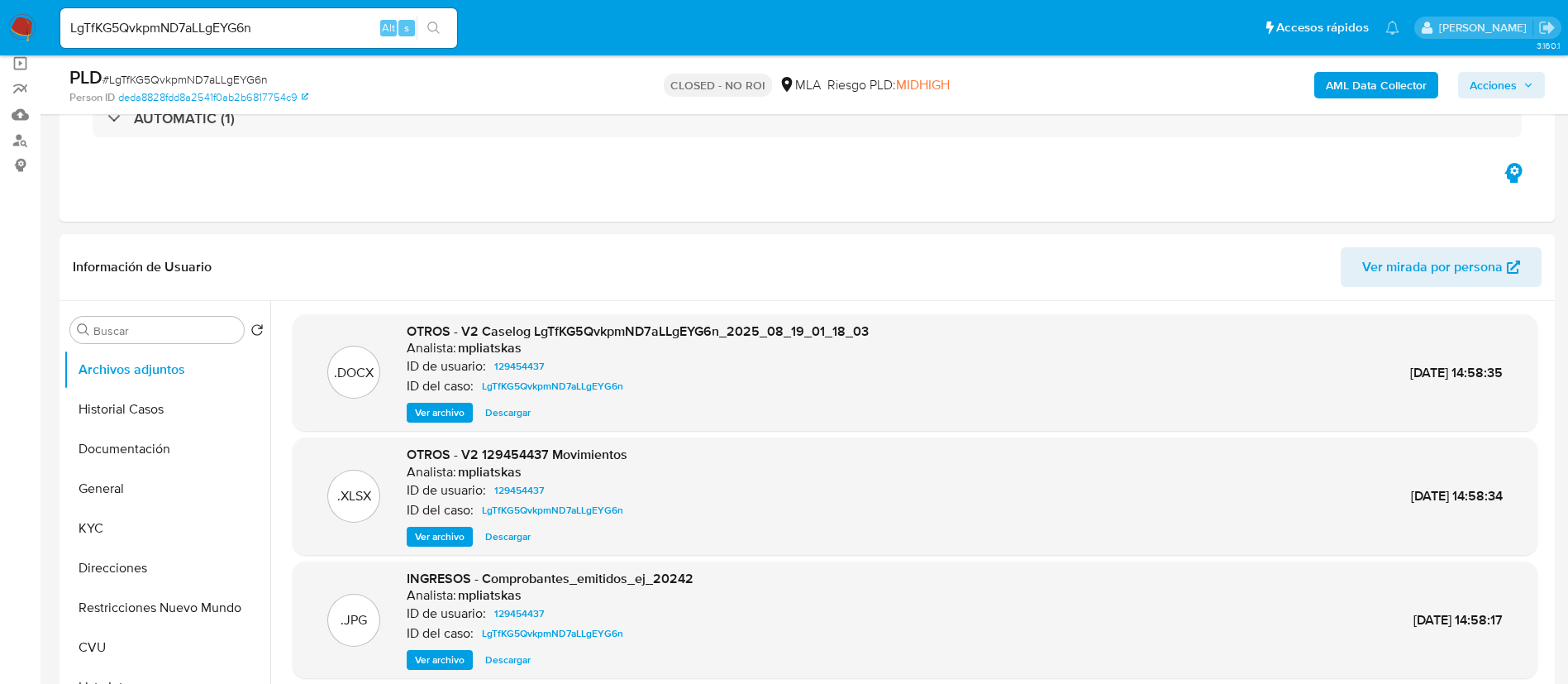
click at [306, 8] on div "LgTfKG5QvkpmND7aLLgEYG6n Alt s" at bounding box center [259, 28] width 397 height 40
click at [302, 23] on input "LgTfKG5QvkpmND7aLLgEYG6n" at bounding box center [259, 28] width 397 height 21
paste input "b6a4zGE1SRf8MSiwTSpXGqIT"
type input "b6a4zGE1SRf8MSiwTSpXGqIT"
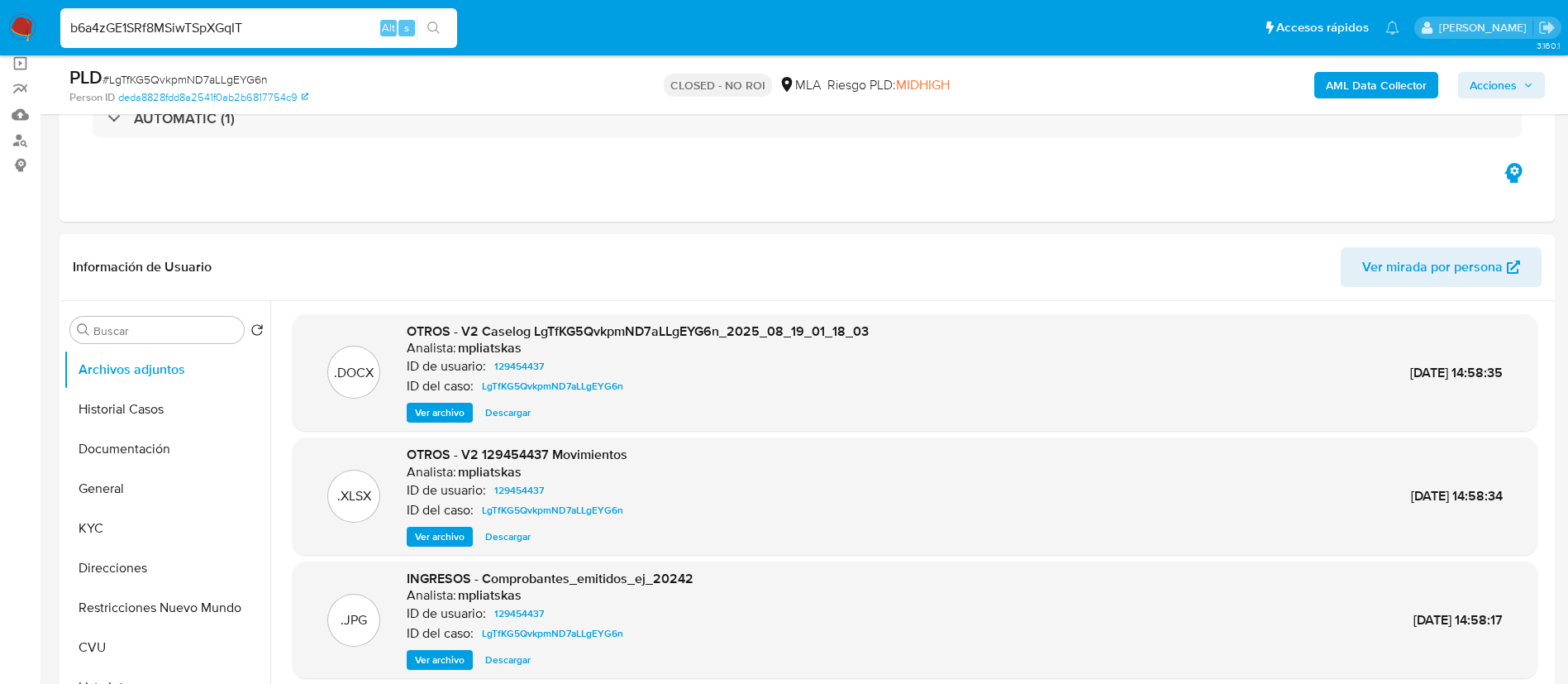
click at [427, 35] on button "search-icon" at bounding box center [434, 28] width 34 height 23
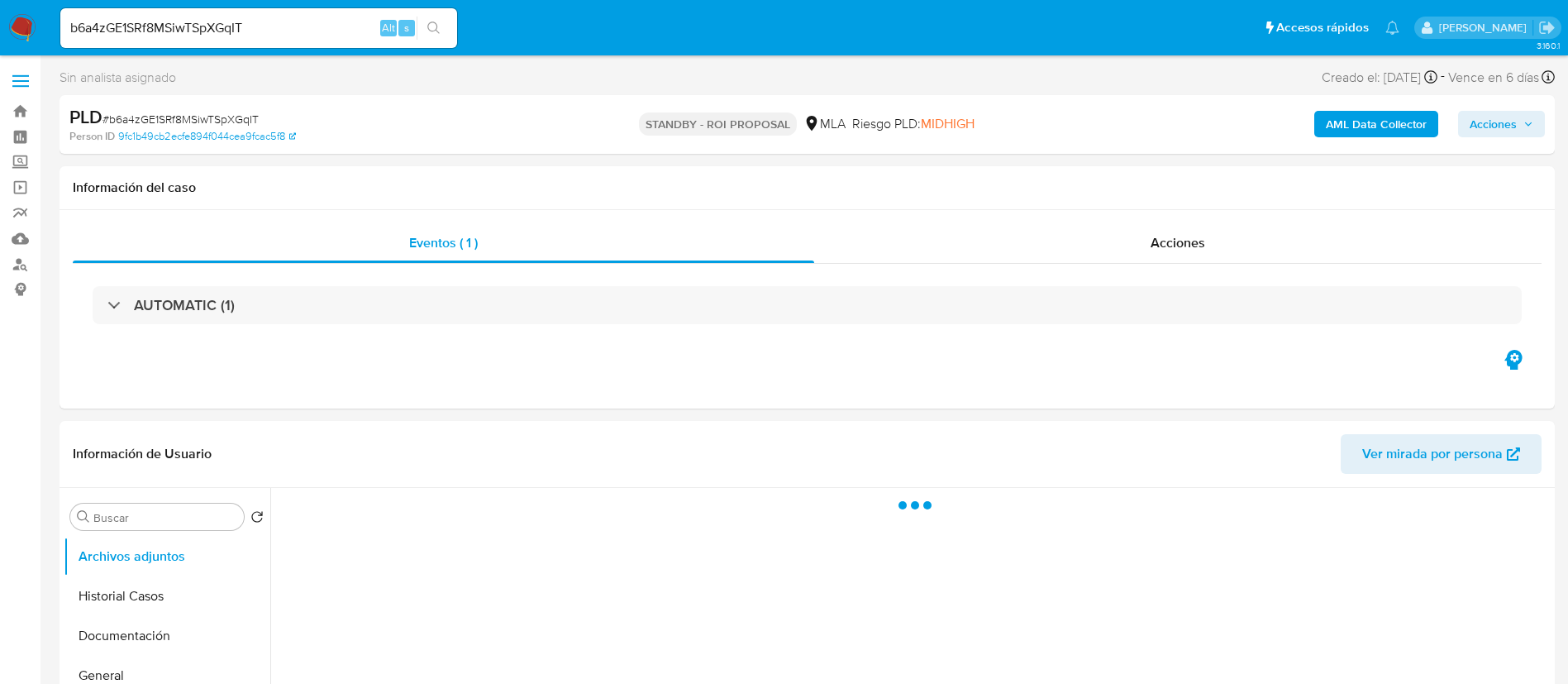
select select "10"
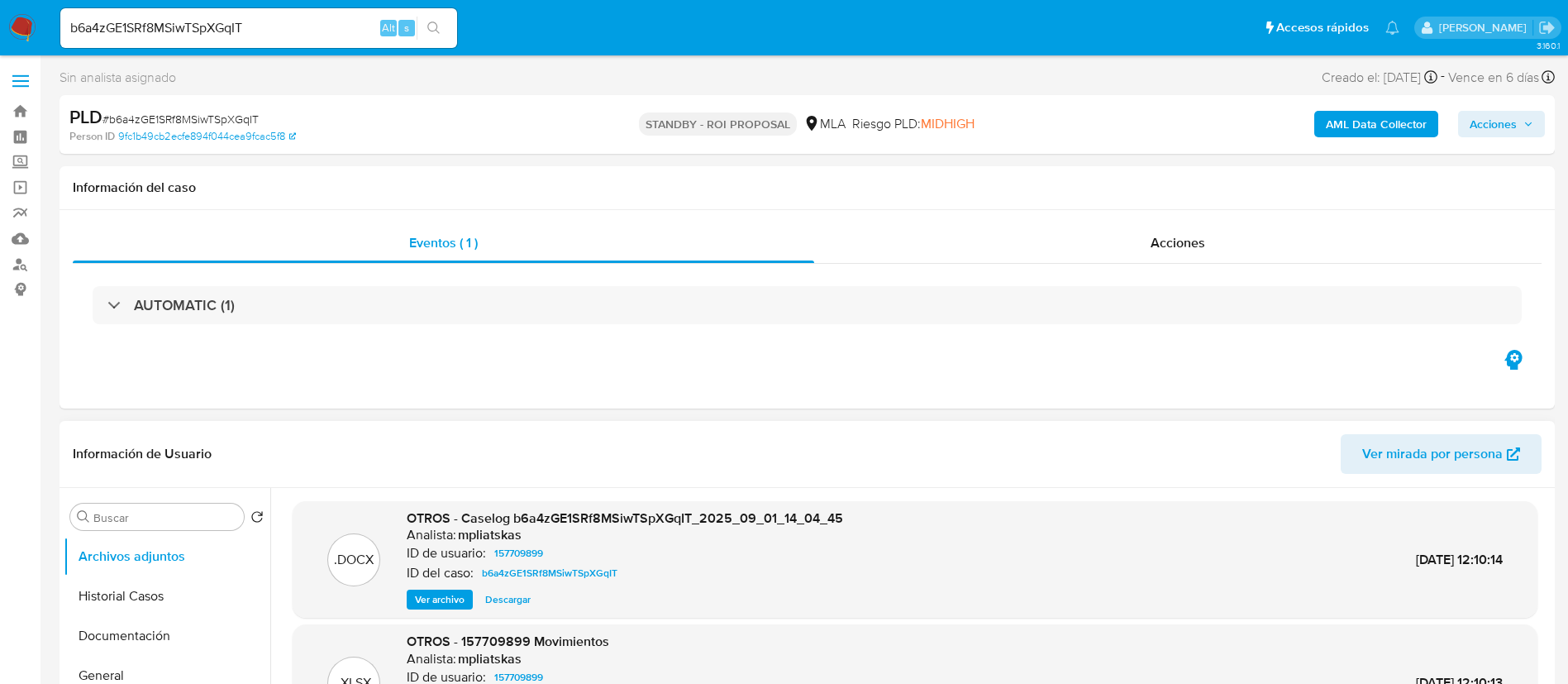
click at [441, 600] on span "Ver archivo" at bounding box center [440, 600] width 50 height 17
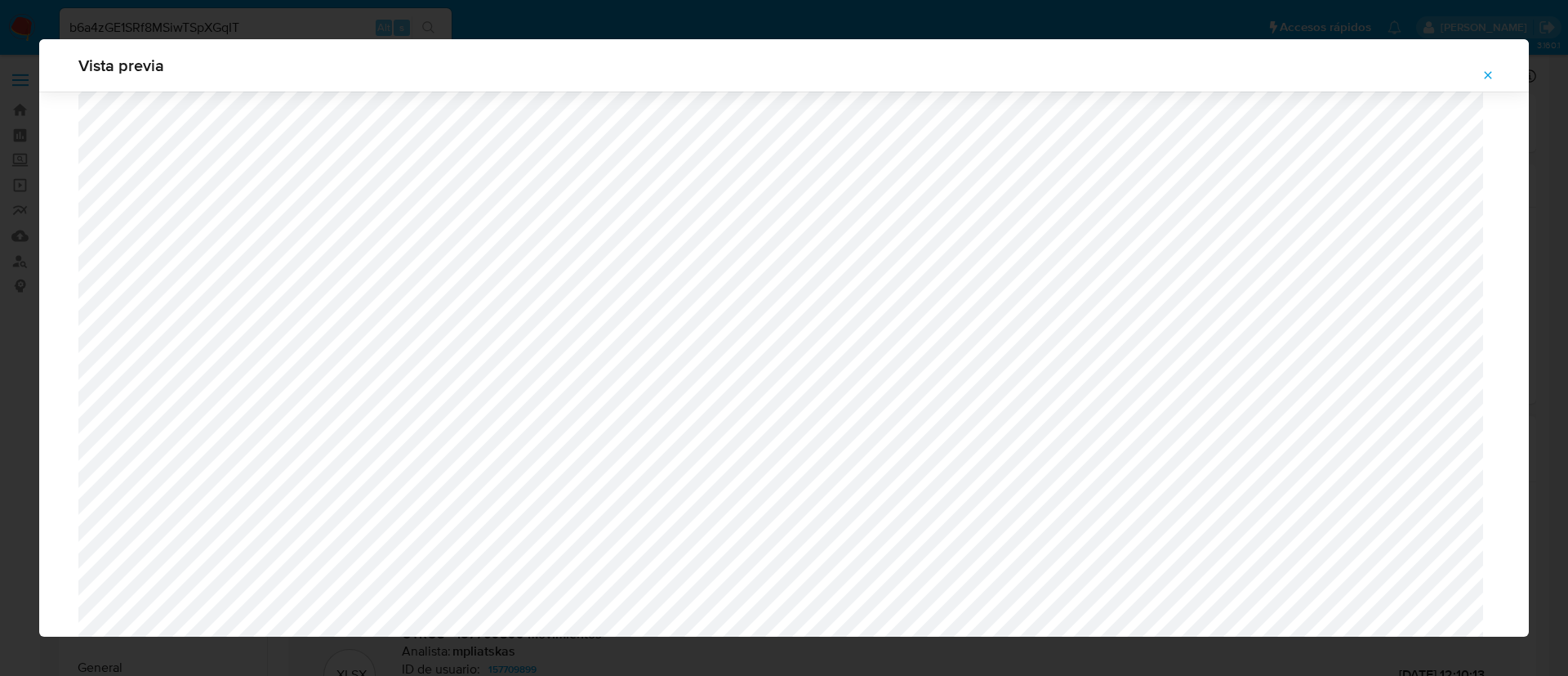
scroll to position [1561, 0]
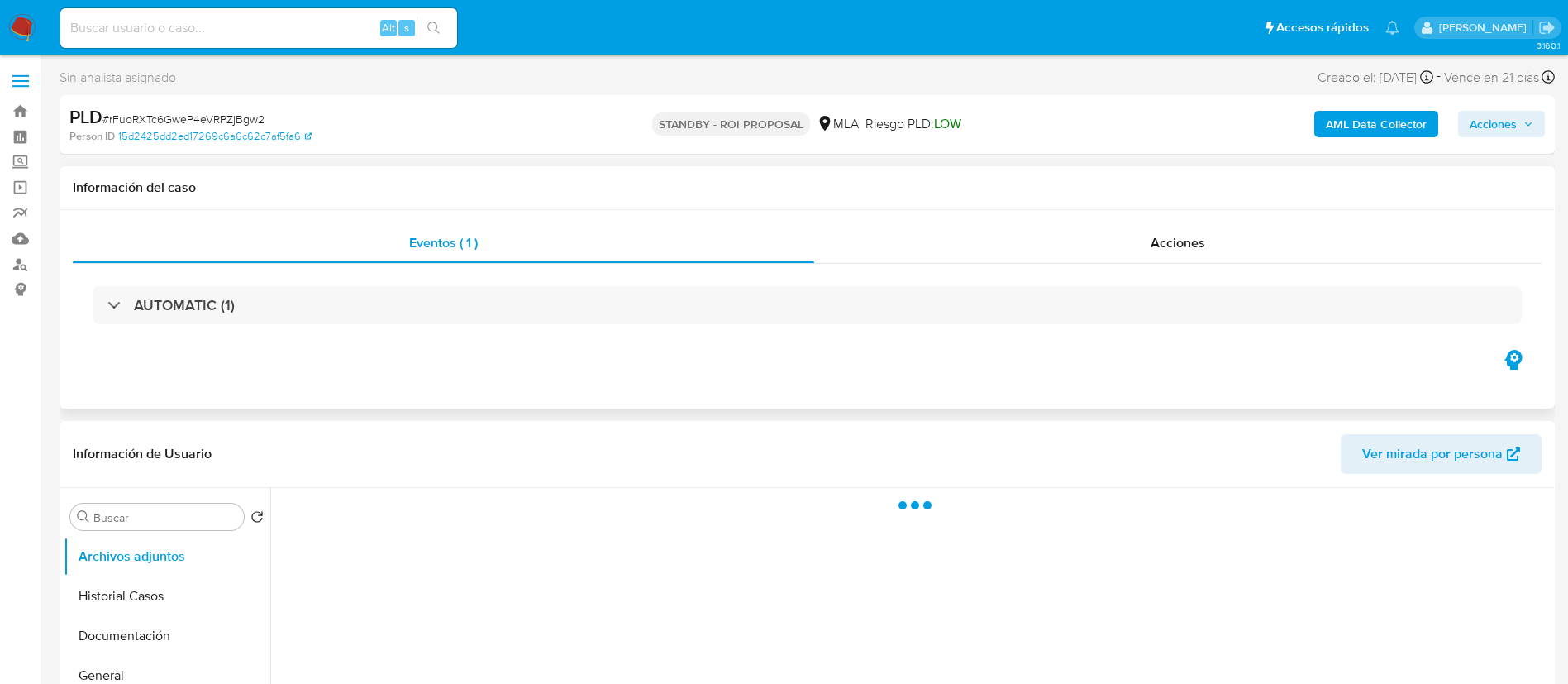
select select "10"
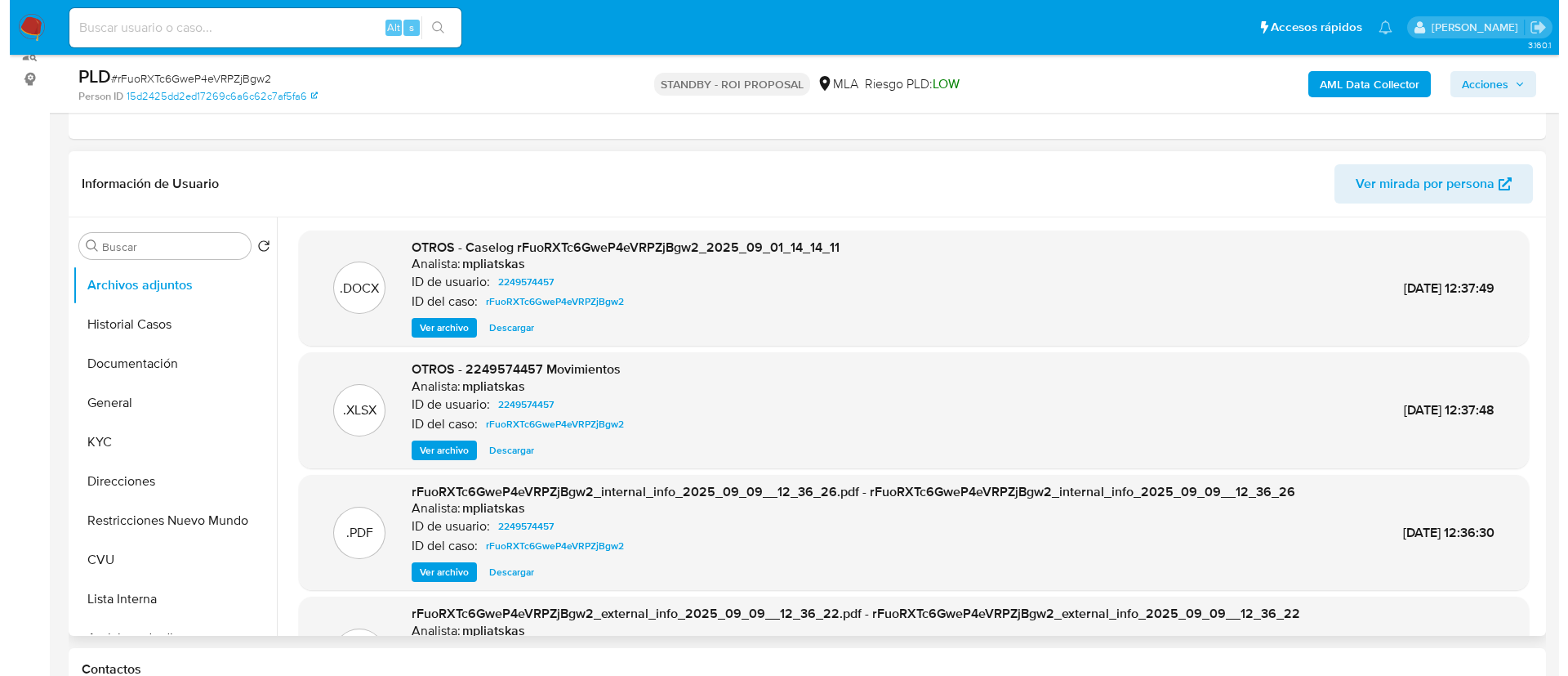
scroll to position [245, 0]
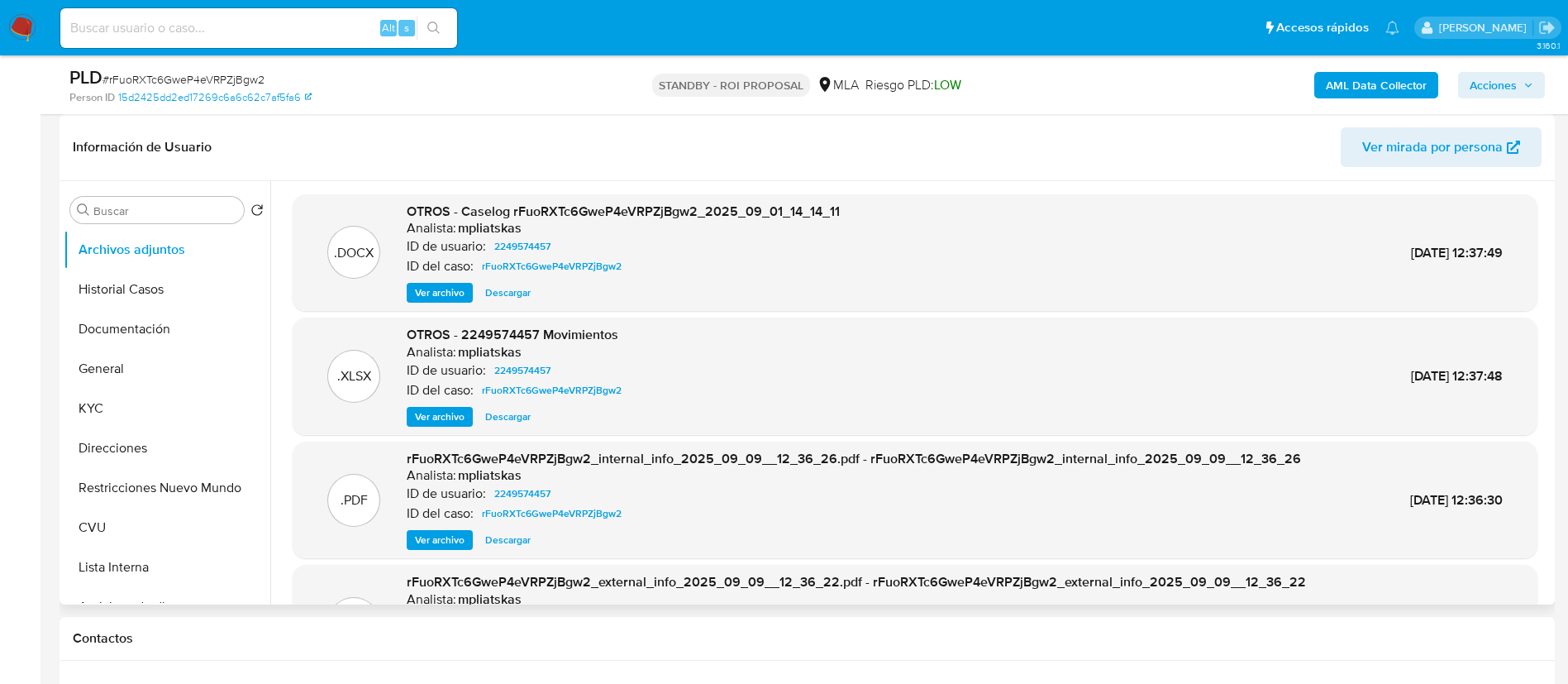
click at [462, 285] on span "Ver archivo" at bounding box center [440, 293] width 50 height 17
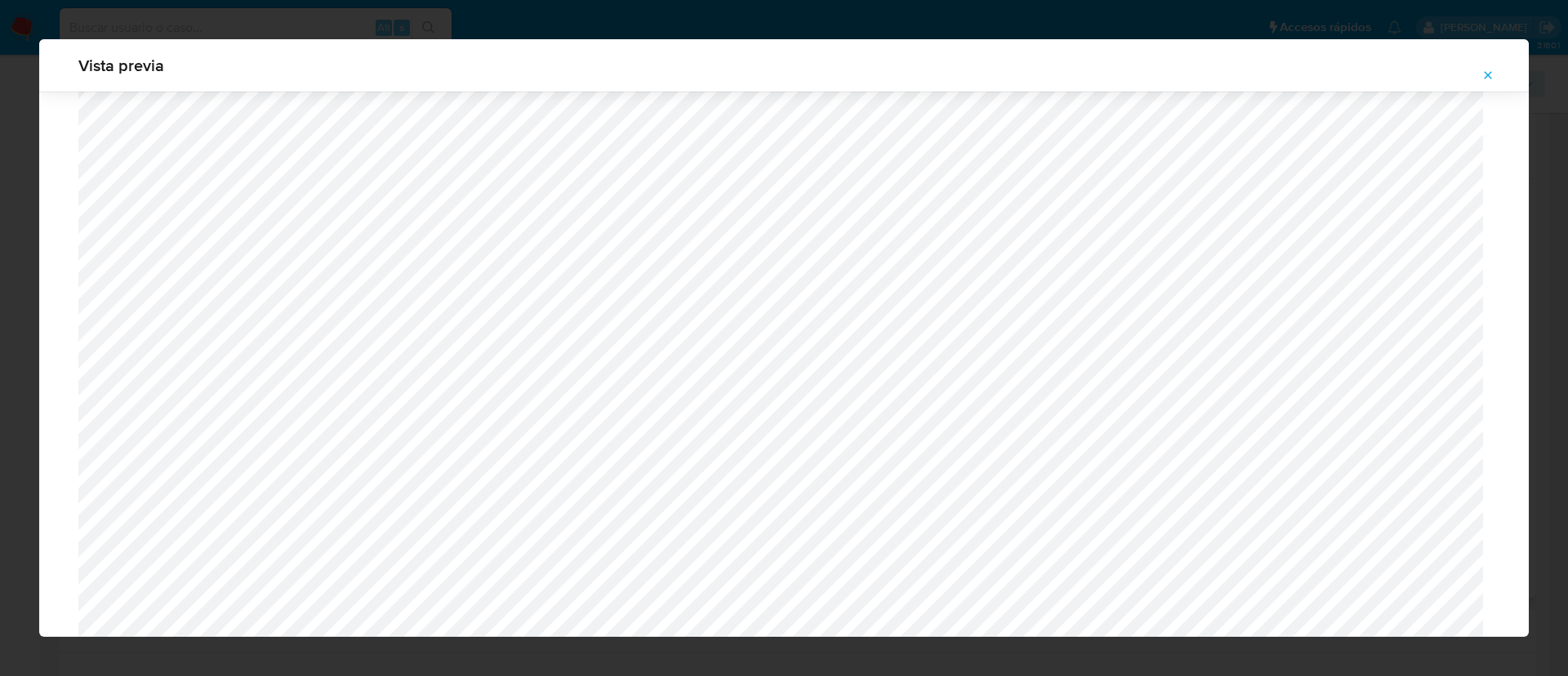
scroll to position [1438, 0]
click at [91, 17] on div "Vista previa" at bounding box center [784, 338] width 1568 height 676
